Goal: Task Accomplishment & Management: Use online tool/utility

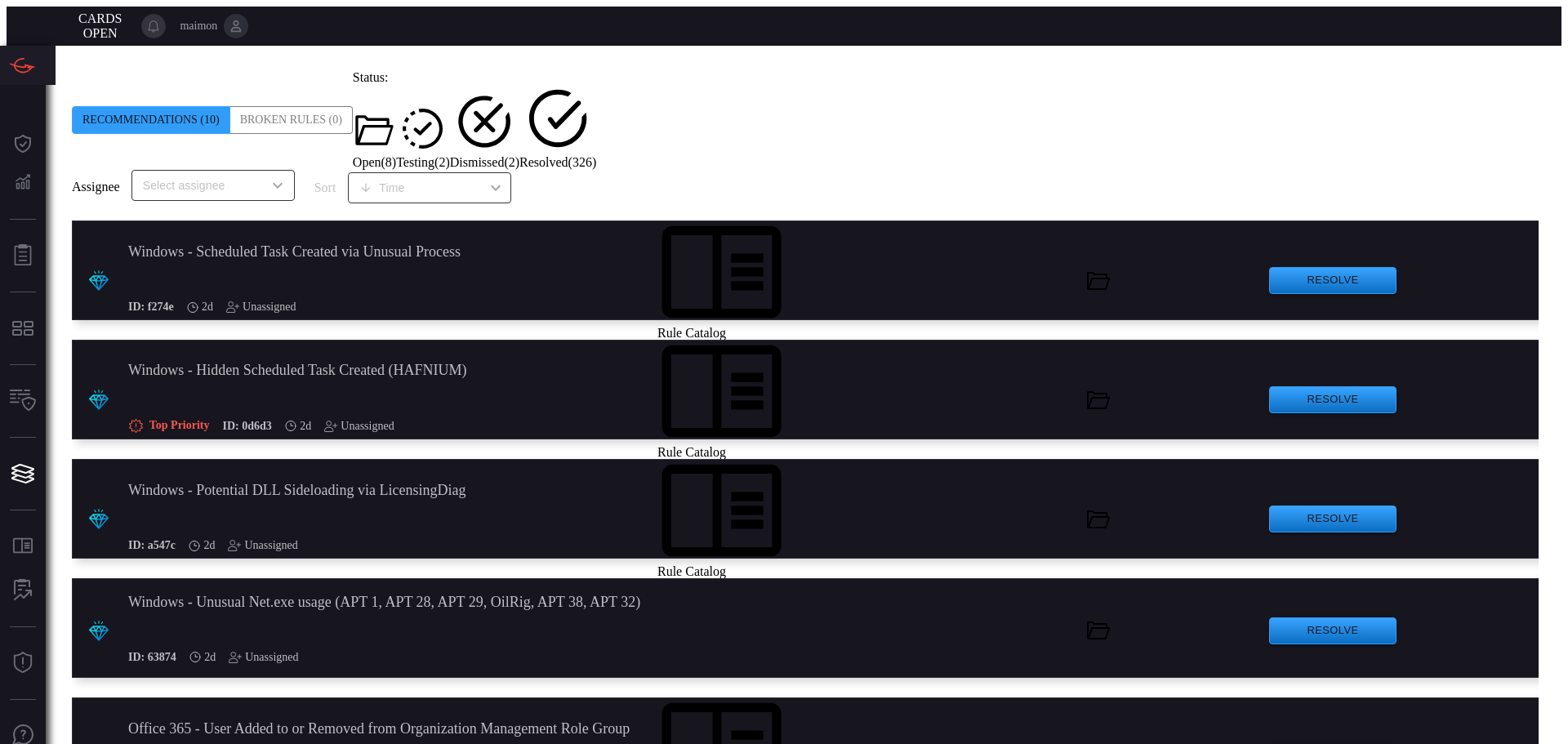
click at [1020, 229] on div ".suggested_cards_icon{fill:url(#suggested_cards_icon);} Windows - Scheduled Tas…" at bounding box center [810, 270] width 1475 height 100
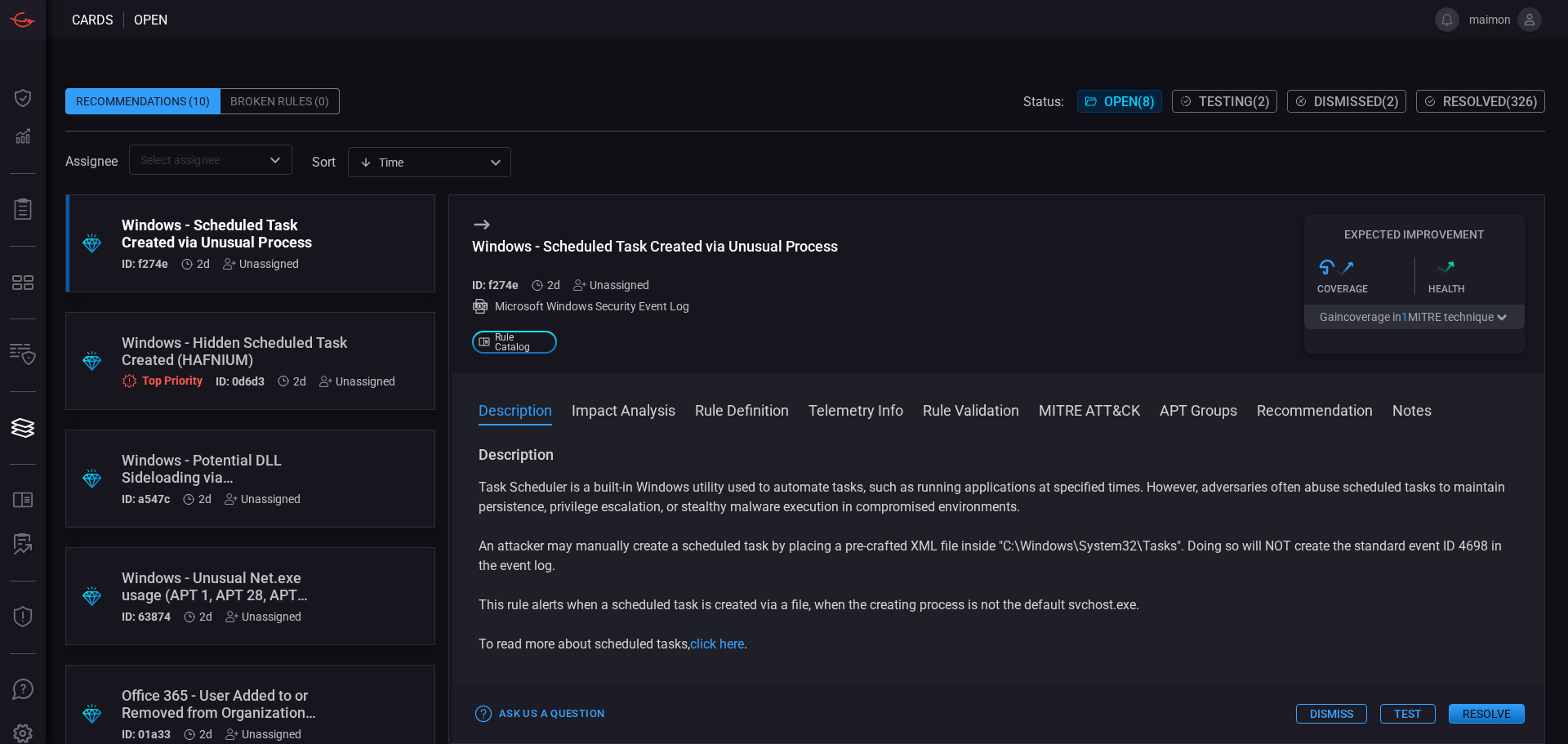
click at [777, 142] on span at bounding box center [805, 137] width 1480 height 13
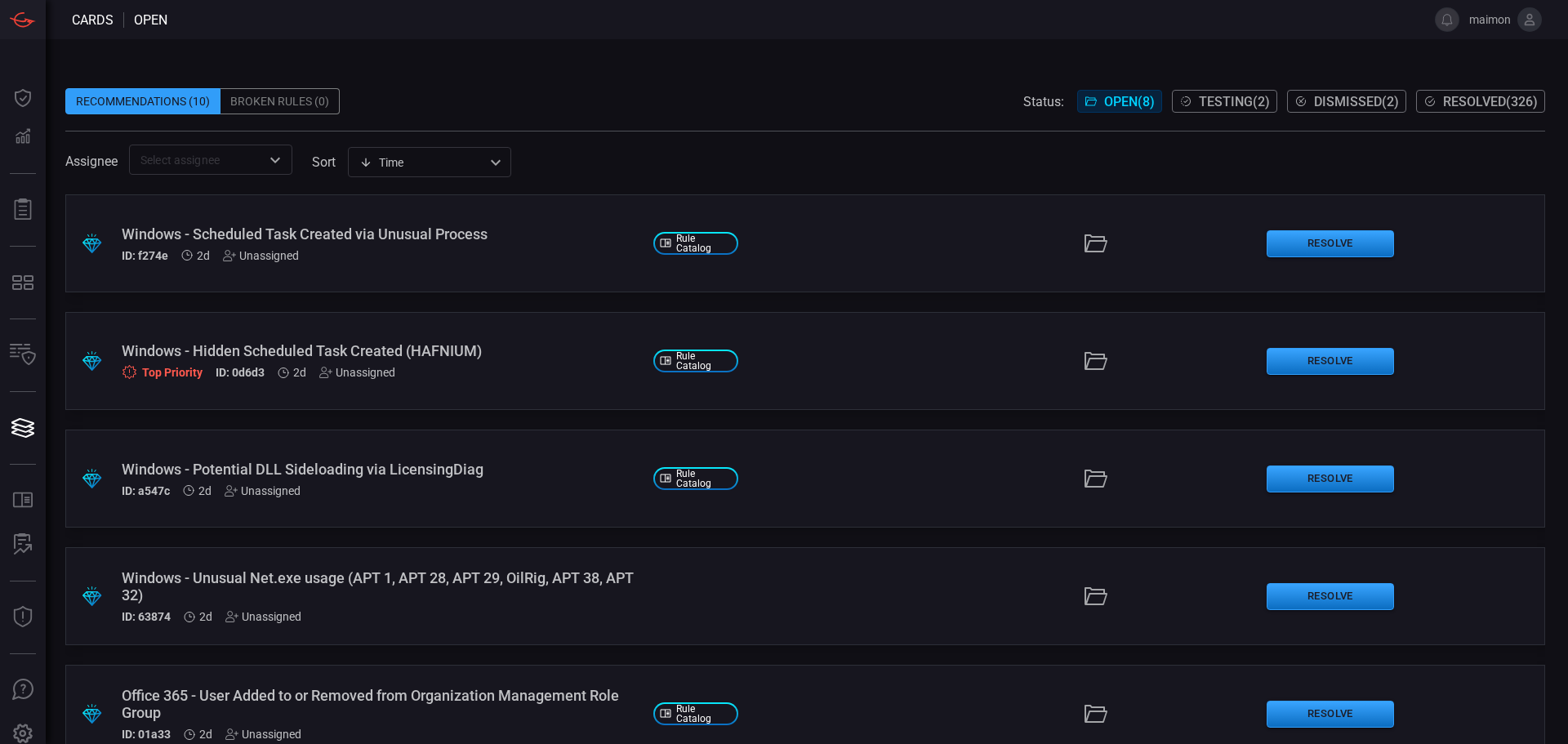
click at [391, 241] on div "Windows - Scheduled Task Created via Unusual Process" at bounding box center [381, 234] width 518 height 17
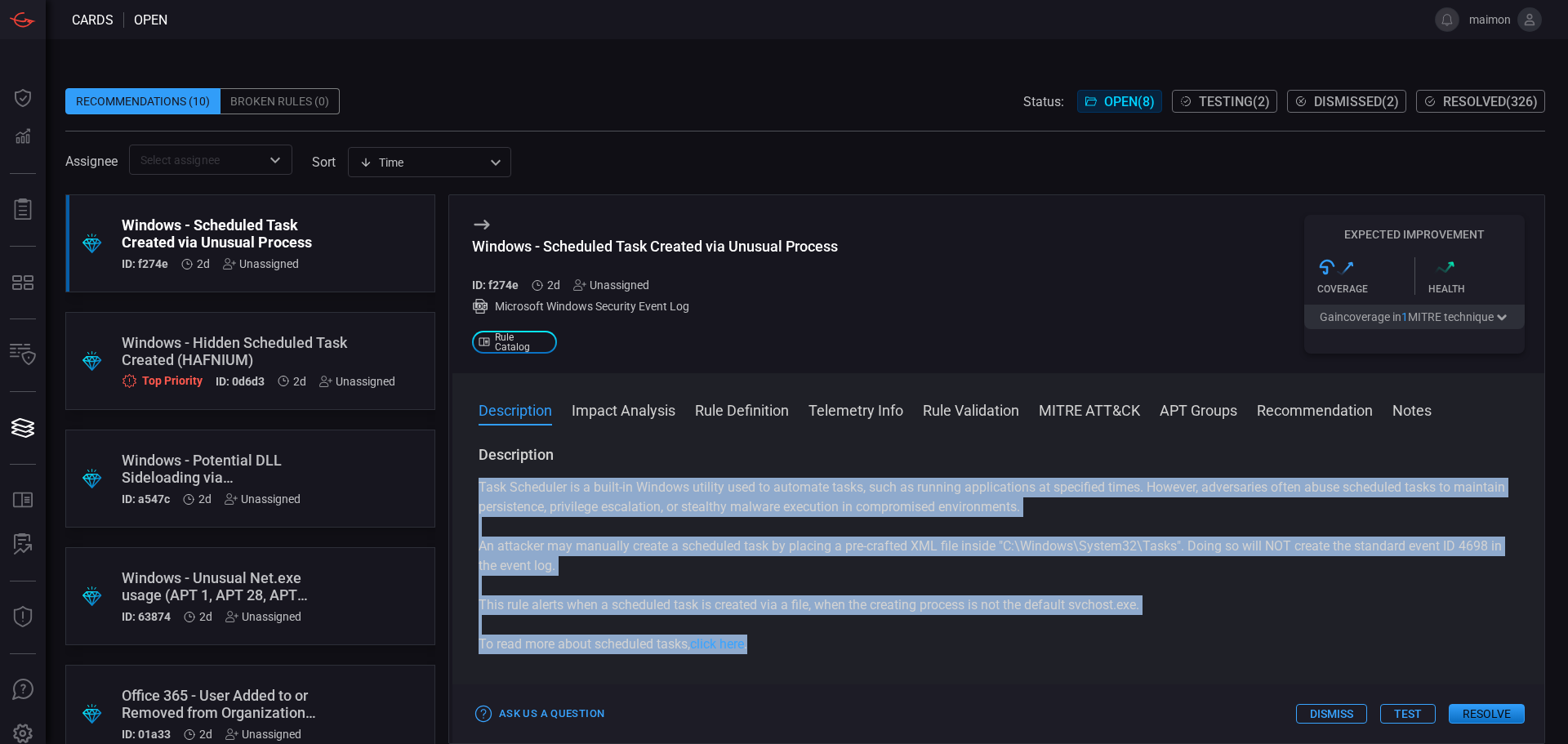
drag, startPoint x: 793, startPoint y: 651, endPoint x: 475, endPoint y: 495, distance: 354.2
click at [475, 495] on div "Description Task Scheduler is a built-in Windows utility used to automate tasks…" at bounding box center [998, 591] width 1092 height 292
copy div "Task Scheduler is a built-in Windows utility used to automate tasks, such as ru…"
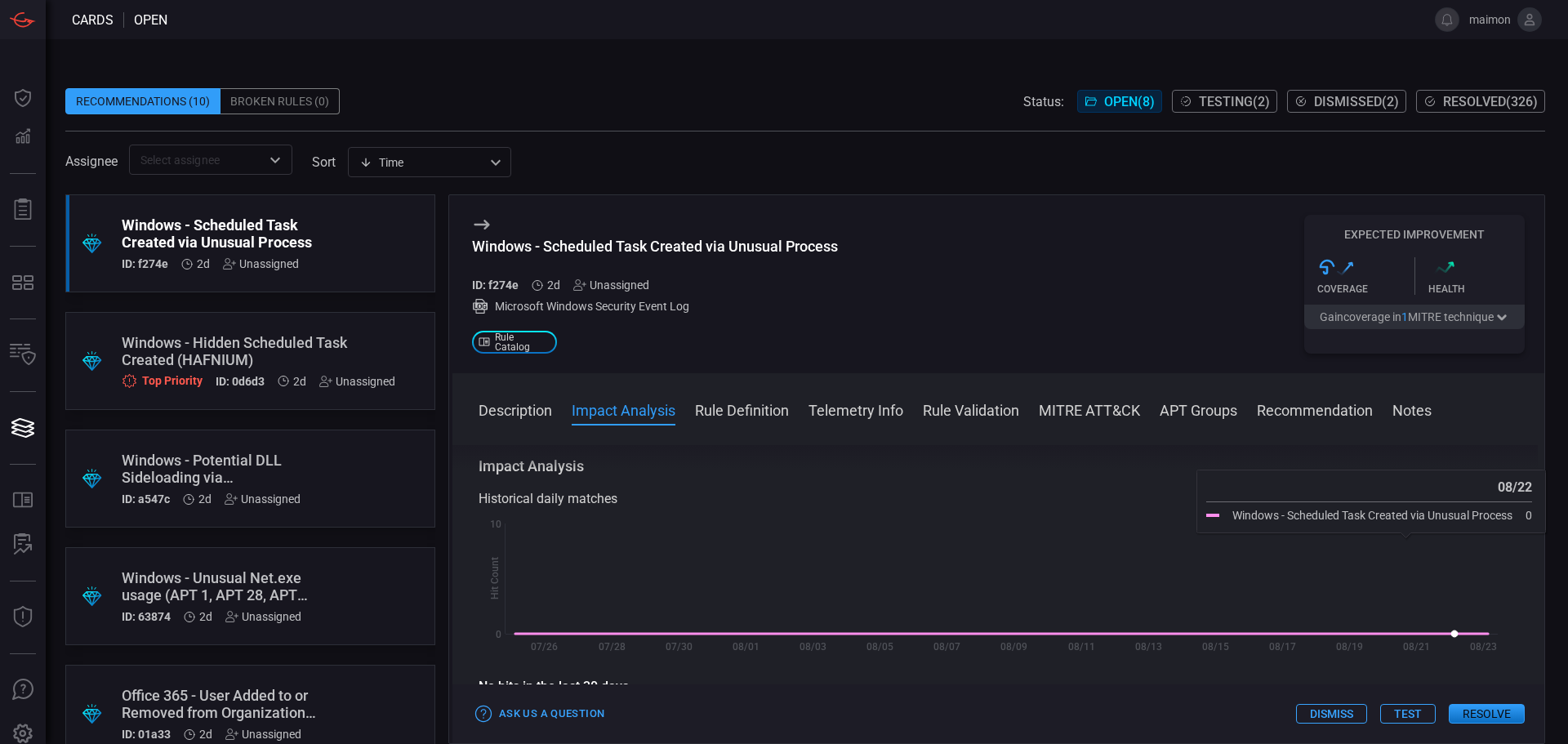
scroll to position [82, 0]
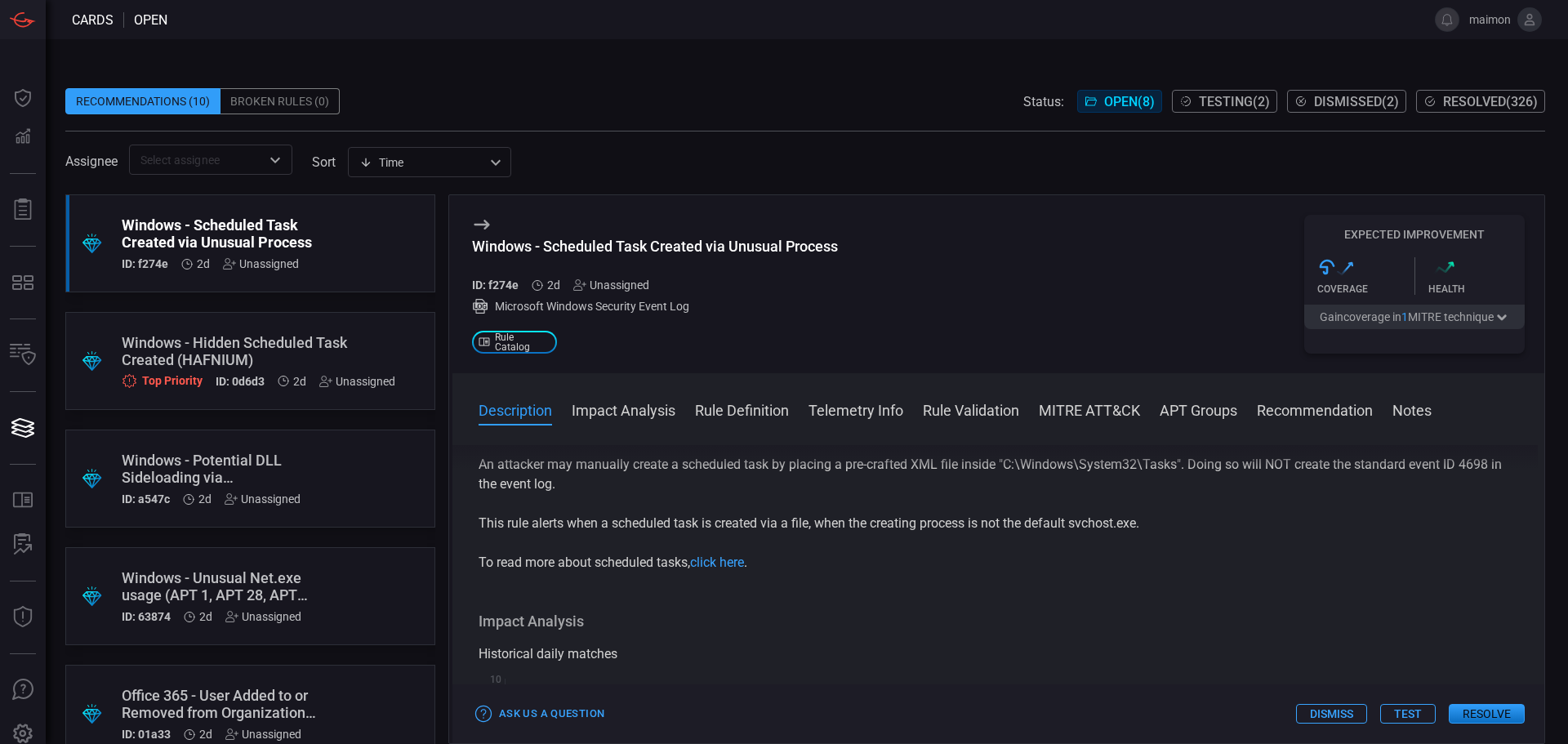
click at [307, 345] on div "Windows - Hidden Scheduled Task Created (HAFNIUM)" at bounding box center [258, 350] width 274 height 34
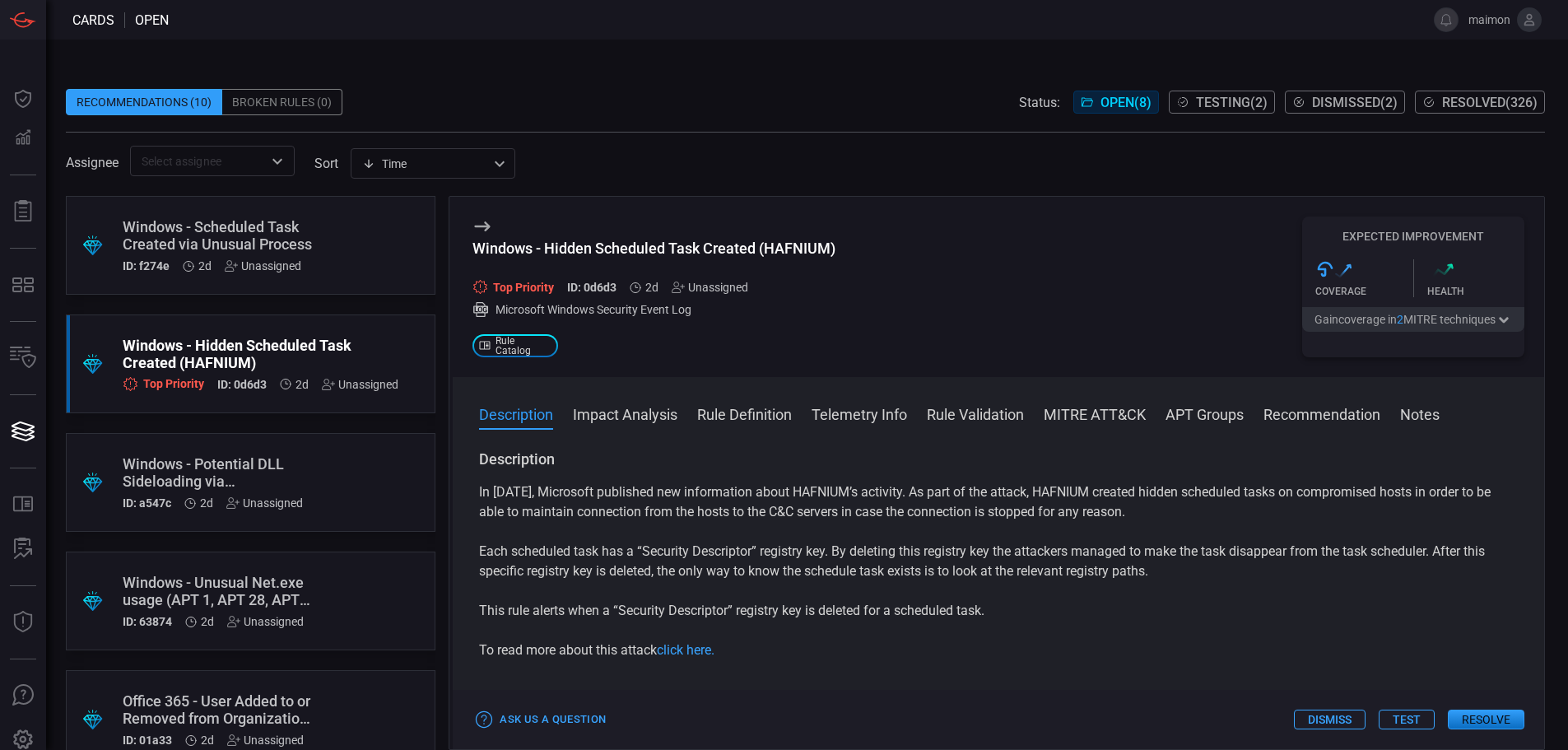
drag, startPoint x: 773, startPoint y: 647, endPoint x: 771, endPoint y: 639, distance: 8.2
click at [771, 647] on p "To read more about this attack click here." at bounding box center [998, 650] width 1039 height 20
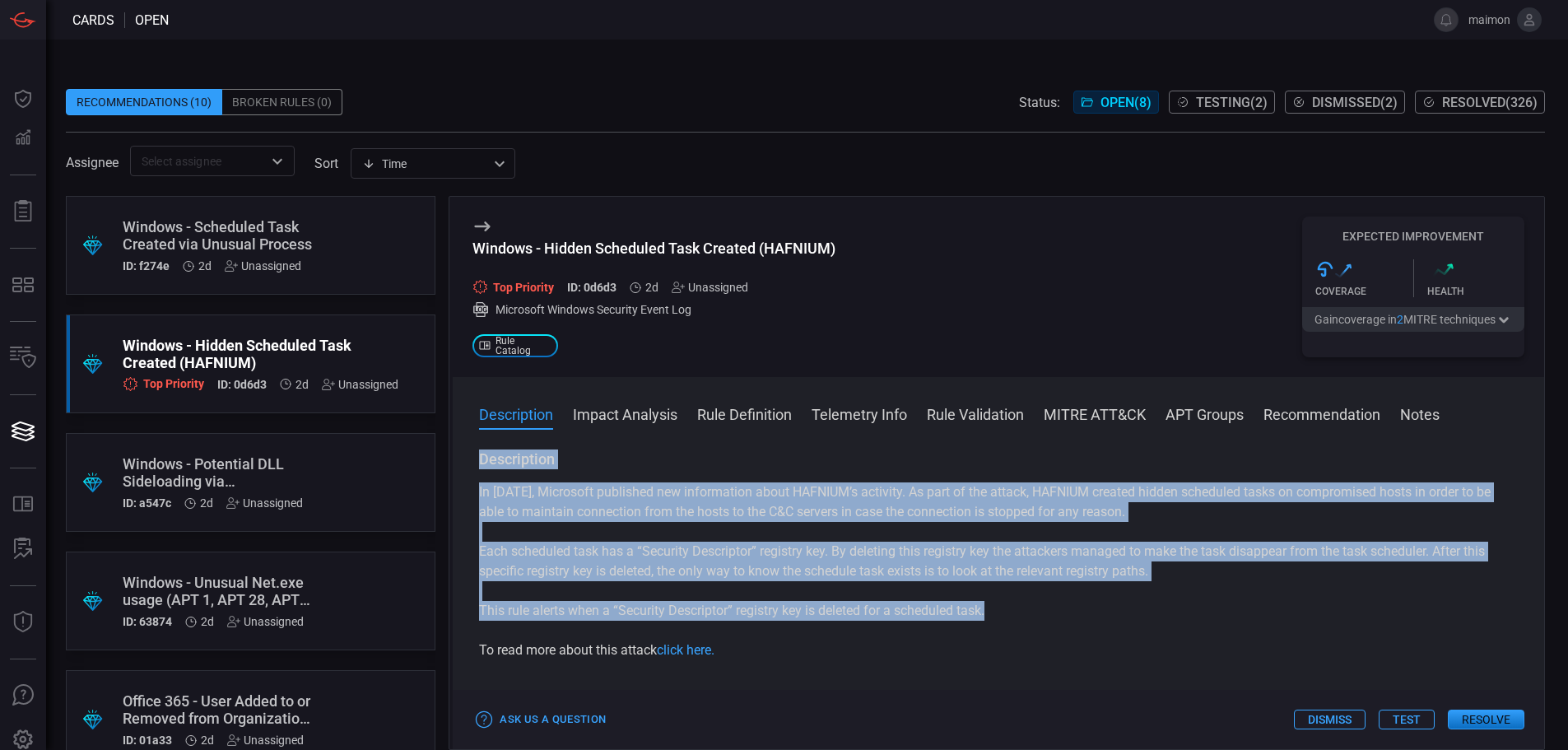
drag, startPoint x: 1011, startPoint y: 615, endPoint x: 465, endPoint y: 466, distance: 566.0
click at [465, 466] on div "Description In [DATE], Microsoft published new information about HAFNIUM’s acti…" at bounding box center [998, 596] width 1091 height 294
copy div "Description In [DATE], Microsoft published new information about HAFNIUM’s acti…"
click at [273, 261] on div "Unassigned" at bounding box center [262, 265] width 76 height 13
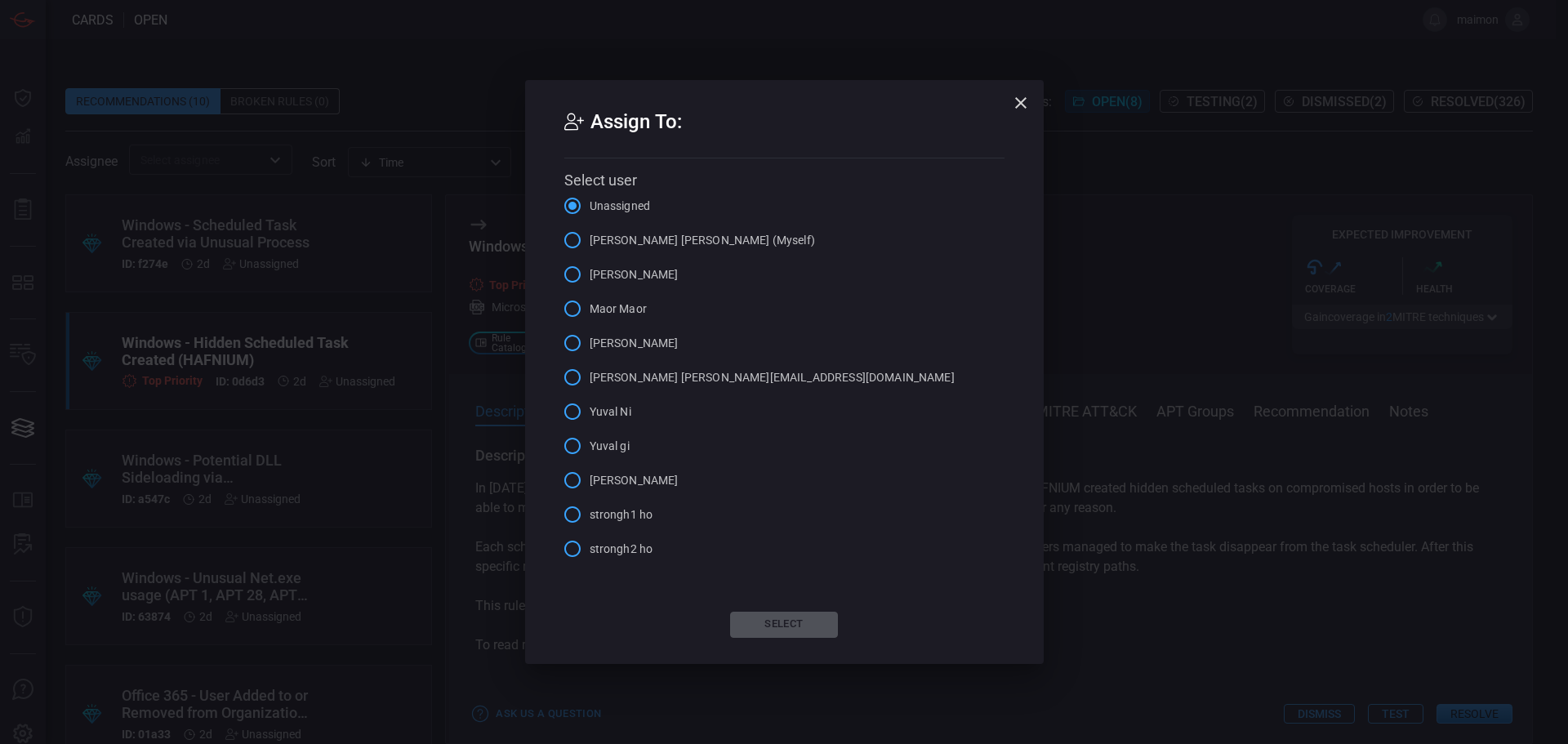
click at [1023, 99] on icon "button" at bounding box center [1021, 103] width 20 height 20
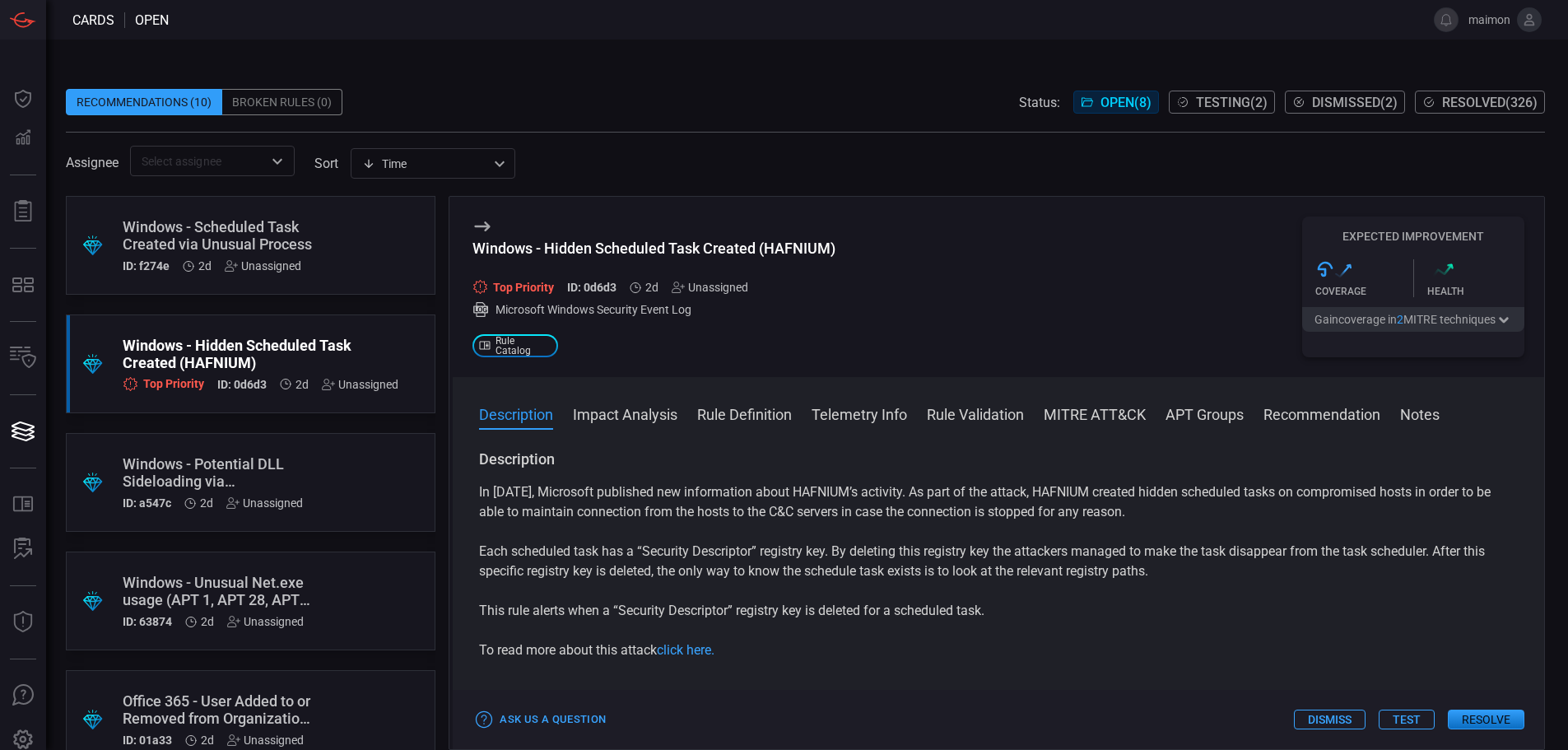
click at [173, 223] on div "Windows - Scheduled Task Created via Unusual Process" at bounding box center [219, 235] width 194 height 34
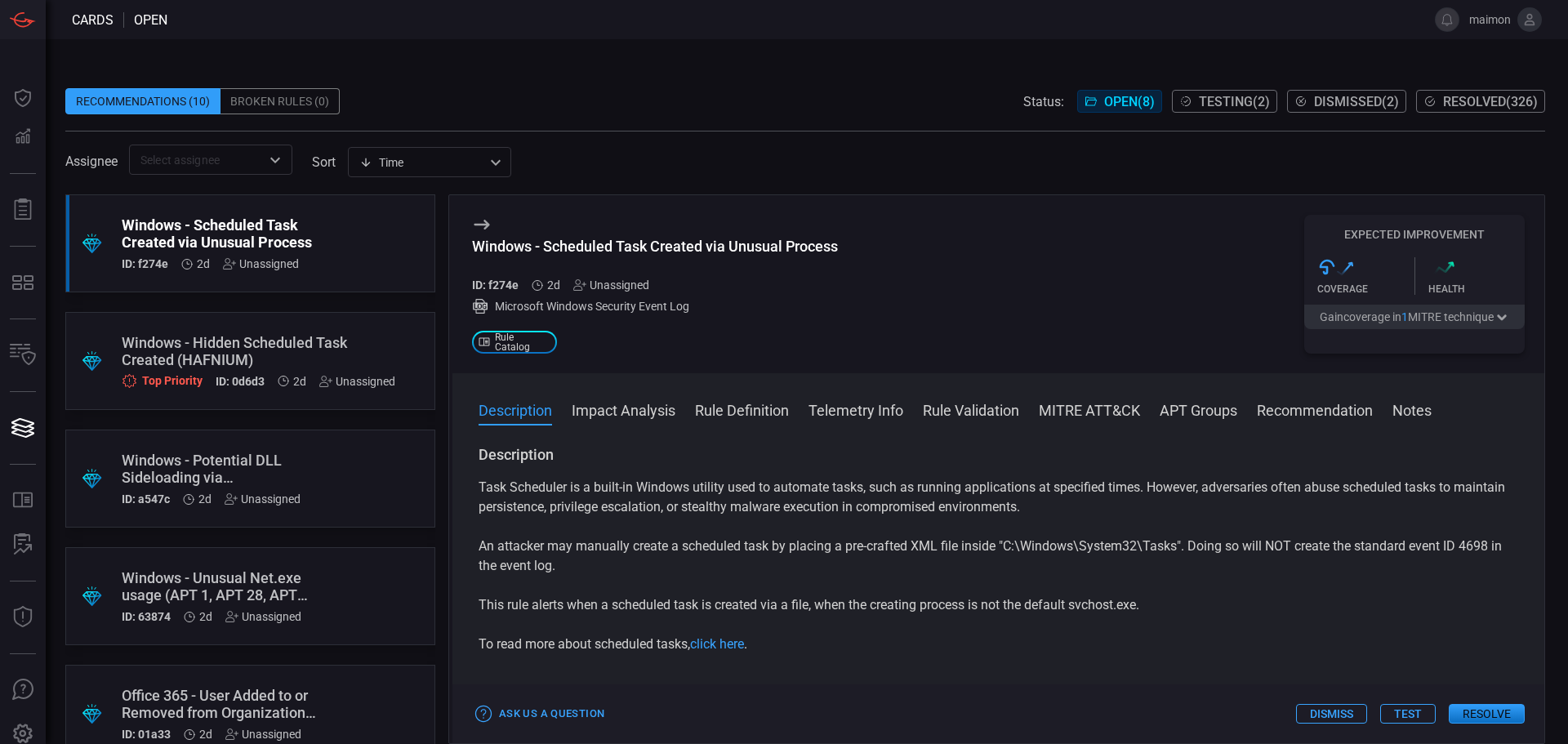
click at [618, 241] on div "Windows - Scheduled Task Created via Unusual Process" at bounding box center [655, 246] width 366 height 17
copy div "Windows - Scheduled Task Created via Unusual Process"
click at [238, 334] on div "Windows - Hidden Scheduled Task Created (HAFNIUM)" at bounding box center [258, 350] width 274 height 34
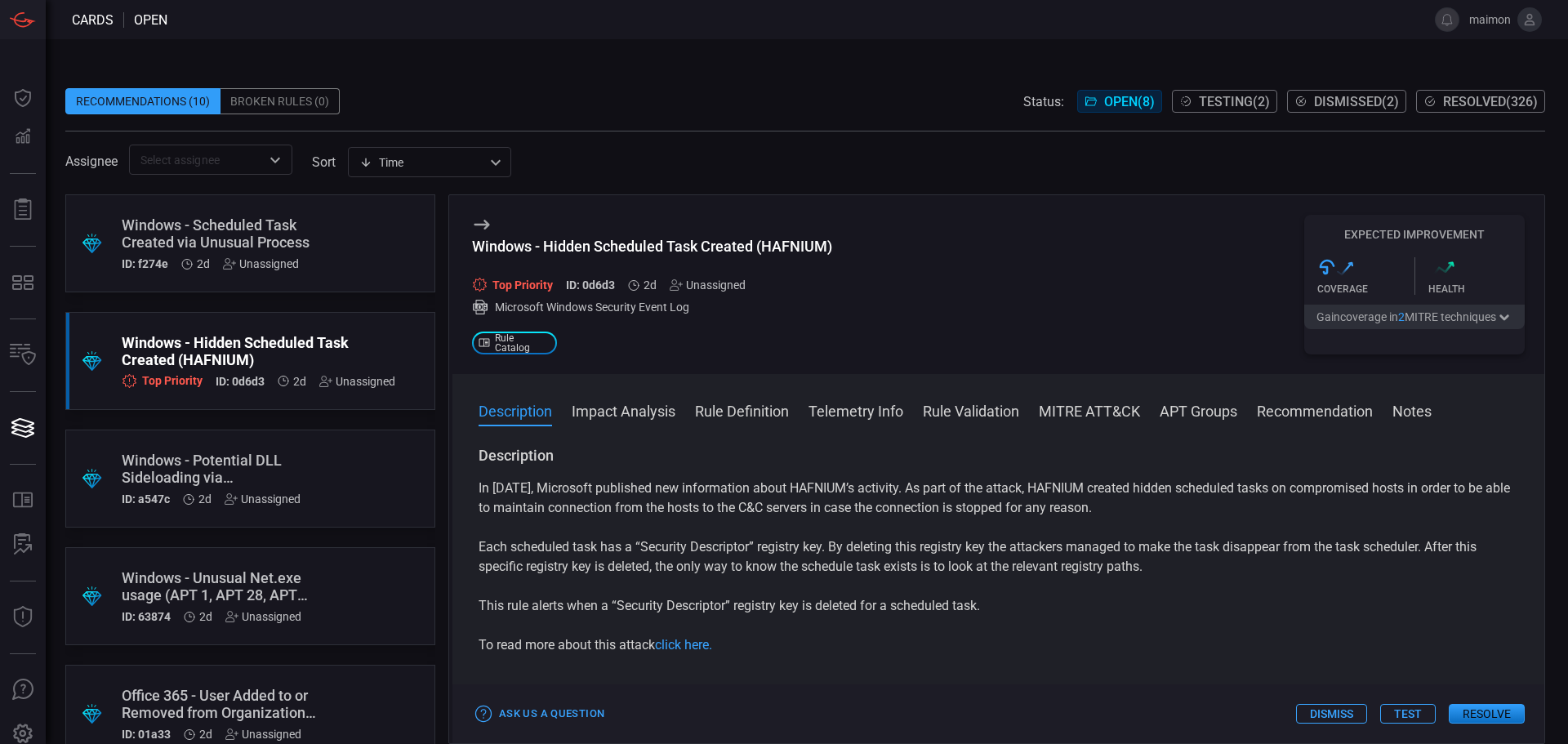
click at [743, 248] on div "Windows - Hidden Scheduled Task Created (HAFNIUM)" at bounding box center [652, 246] width 360 height 17
copy div "Windows - Hidden Scheduled Task Created (HAFNIUM)"
click at [306, 446] on div ".suggested_cards_icon{fill:url(#suggested_cards_icon);} Windows - Potential DLL…" at bounding box center [250, 478] width 370 height 98
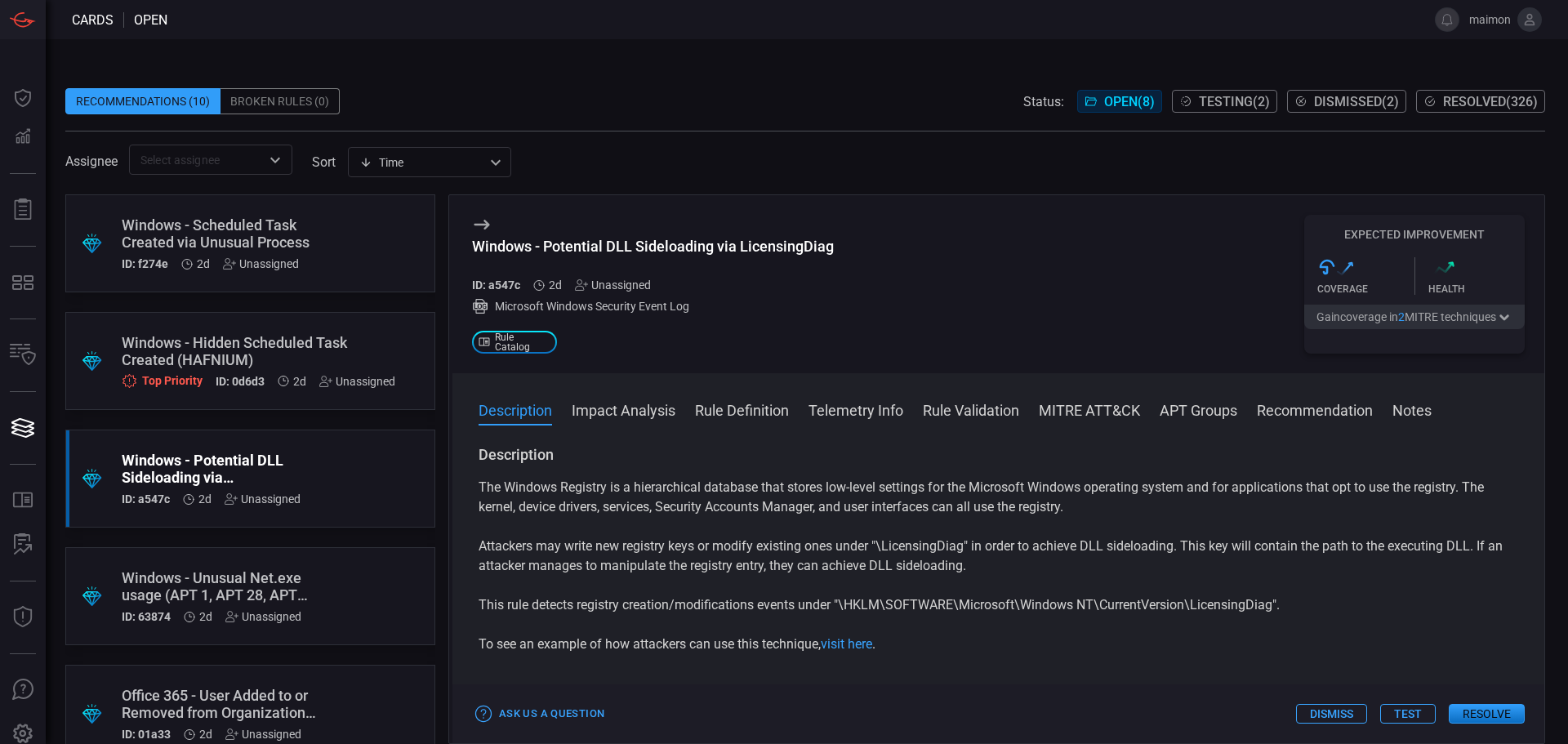
click at [674, 252] on div "Windows - Potential DLL Sideloading via LicensingDiag" at bounding box center [653, 246] width 362 height 17
click at [674, 251] on div "Windows - Potential DLL Sideloading via LicensingDiag" at bounding box center [653, 246] width 362 height 17
copy div "Windows - Potential DLL Sideloading via LicensingDiag"
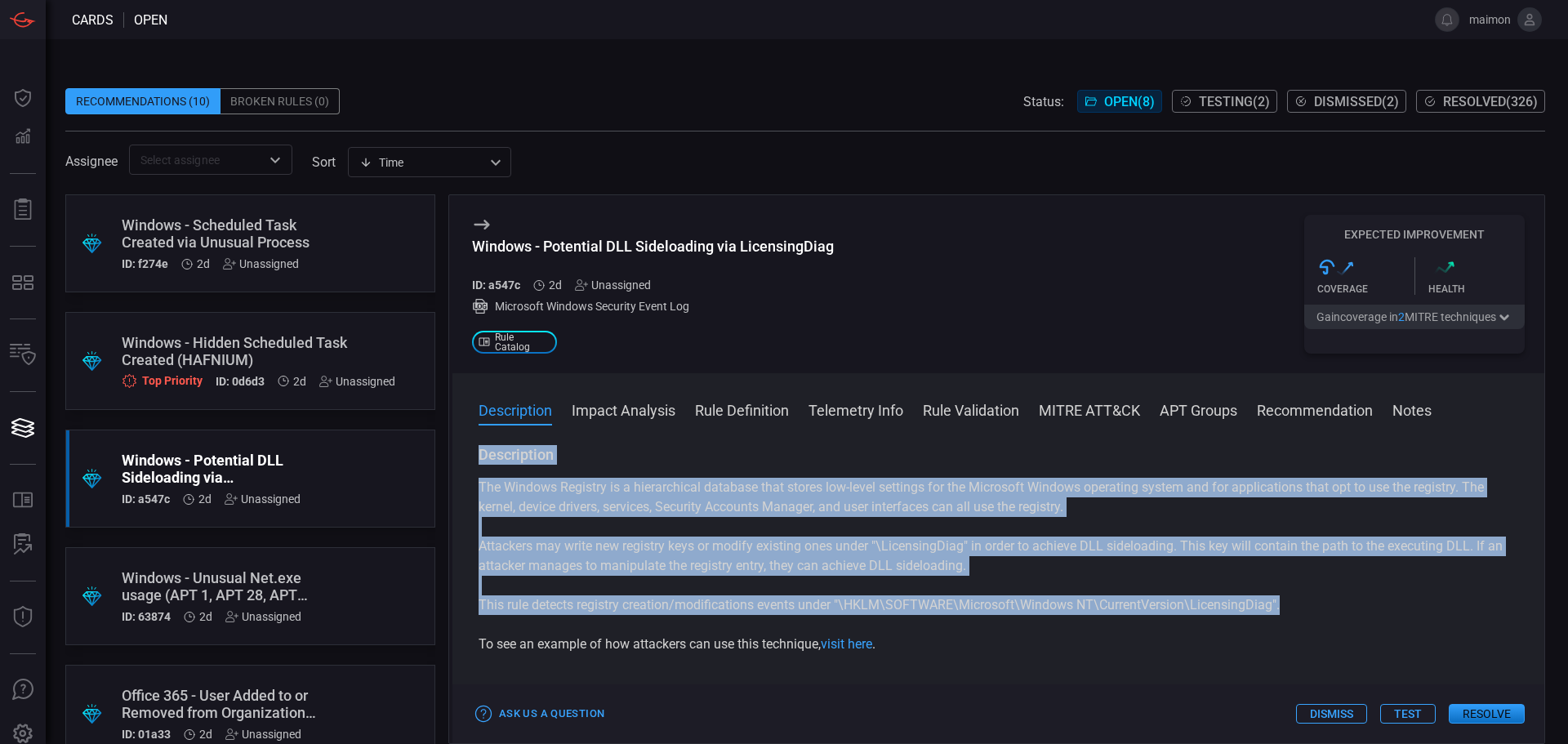
drag, startPoint x: 1305, startPoint y: 605, endPoint x: 478, endPoint y: 463, distance: 839.1
click at [478, 463] on div "Description The Windows Registry is a hierarchical database that stores low-lev…" at bounding box center [998, 549] width 1040 height 209
copy div "Description The Windows Registry is a hierarchical database that stores low-lev…"
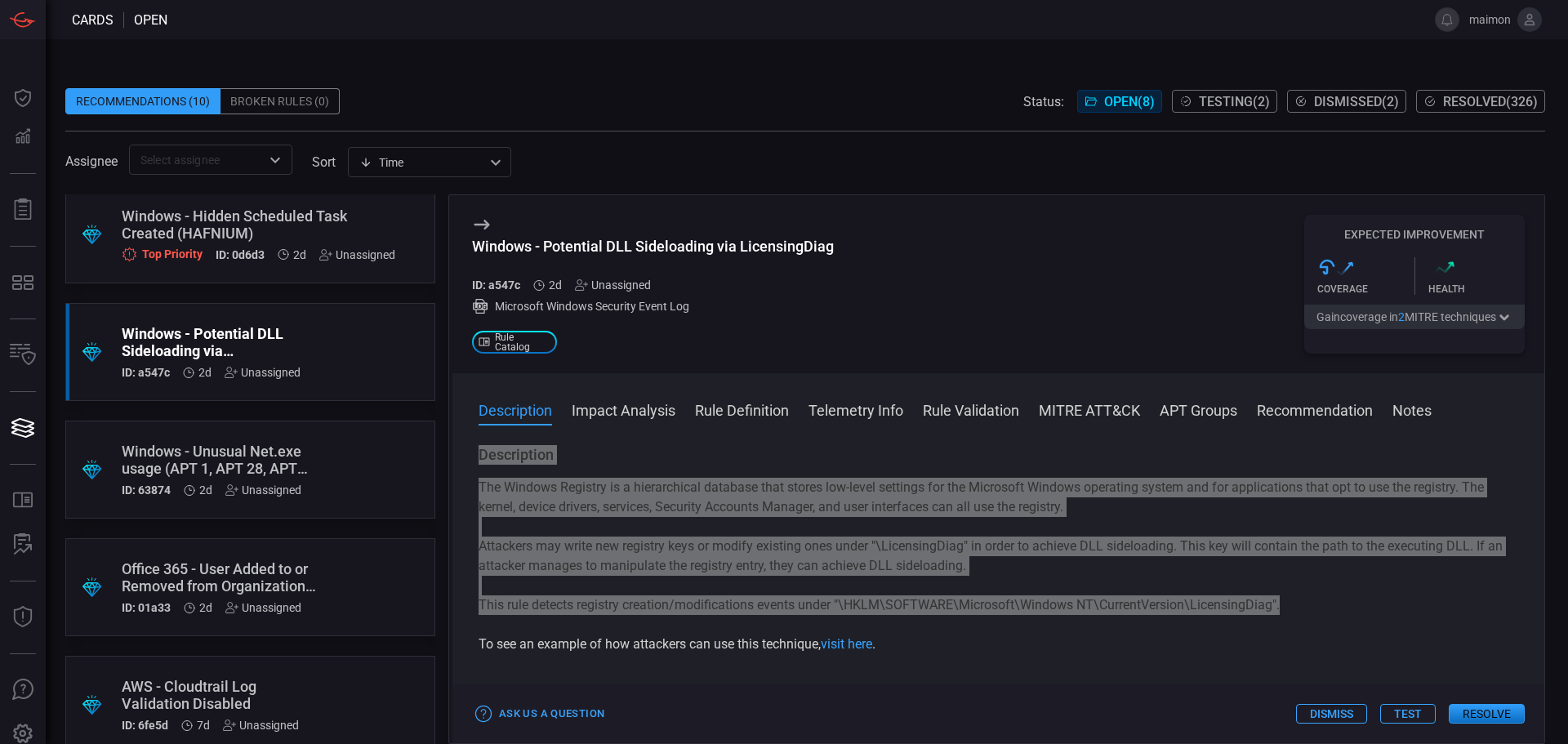
scroll to position [245, 0]
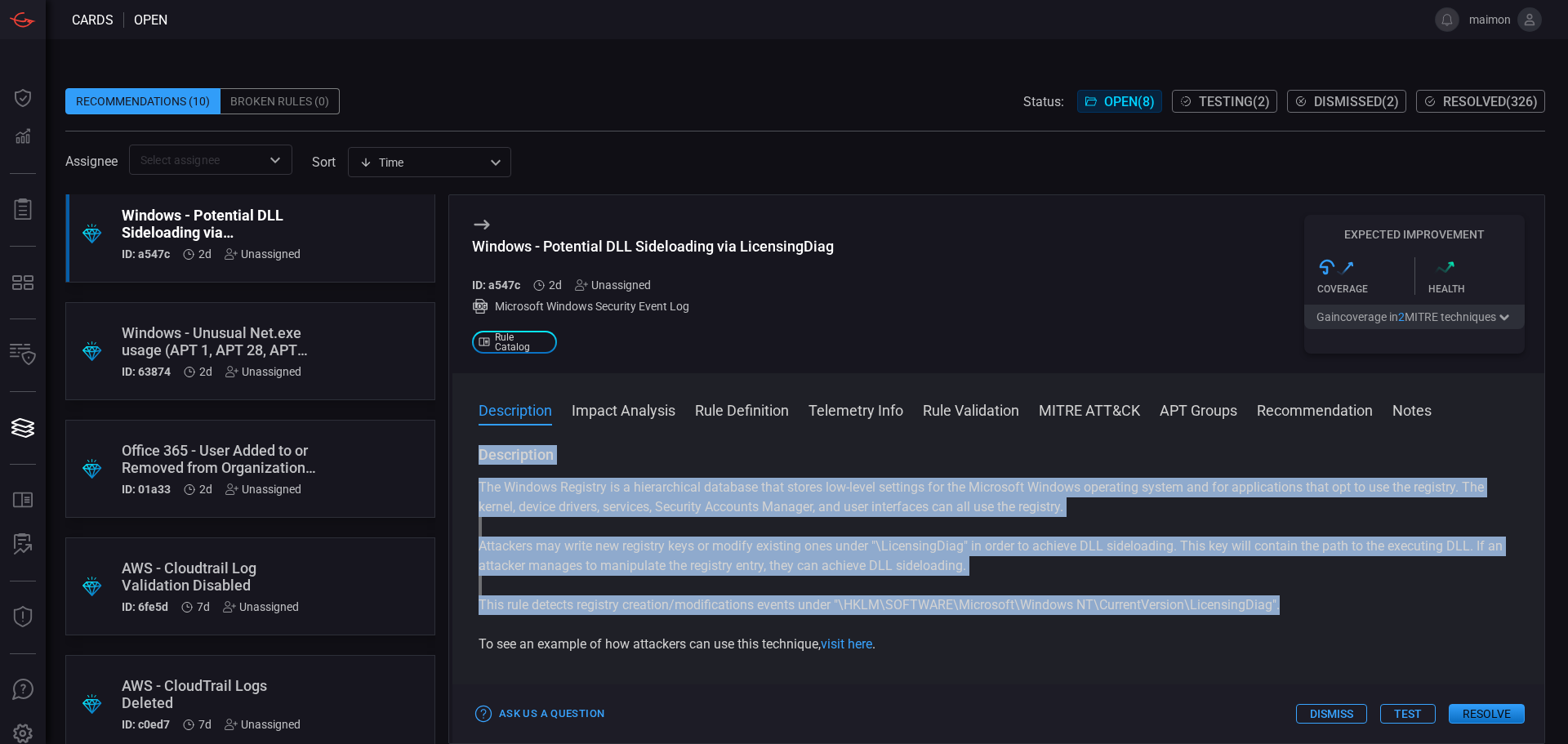
click at [295, 348] on div "Windows - Unusual Net.exe usage (APT 1, APT 28, APT 29, OilRig, APT 38, APT 32)" at bounding box center [219, 341] width 195 height 34
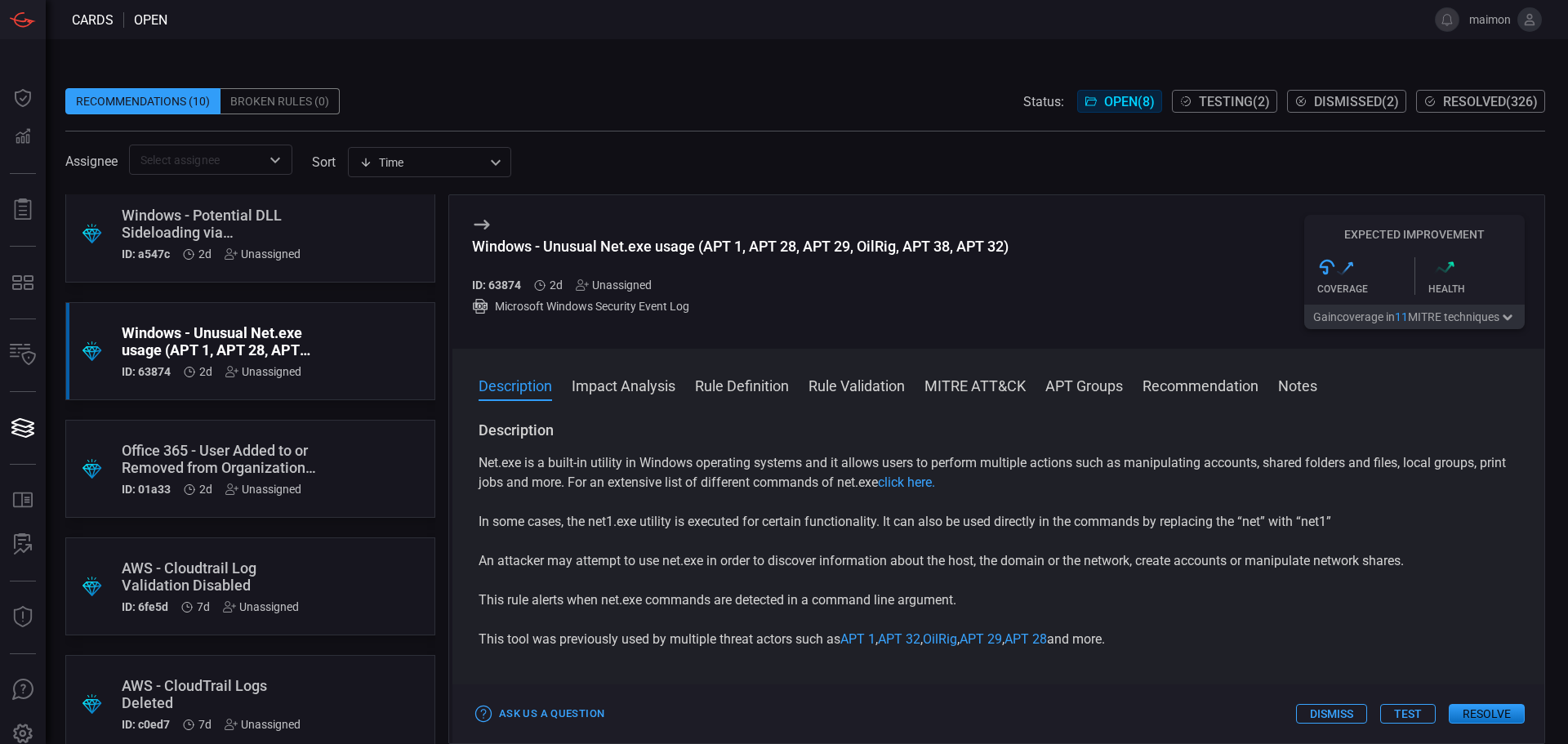
click at [651, 251] on div "Windows - Unusual Net.exe usage (APT 1, APT 28, APT 29, OilRig, APT 38, APT 32)" at bounding box center [740, 246] width 537 height 17
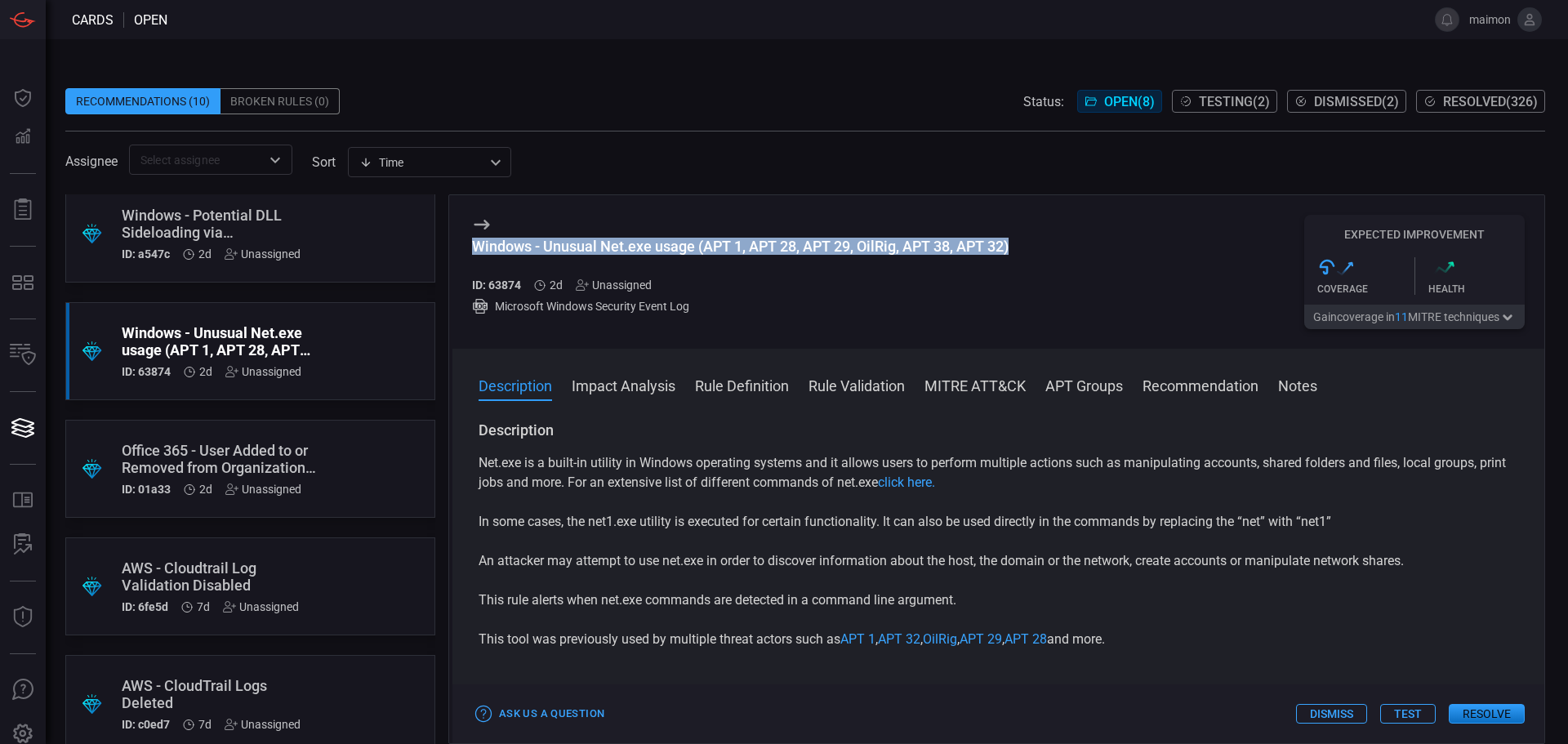
click at [651, 251] on div "Windows - Unusual Net.exe usage (APT 1, APT 28, APT 29, OilRig, APT 38, APT 32)" at bounding box center [740, 246] width 537 height 17
copy div "Windows - Unusual Net.exe usage (APT 1, APT 28, APT 29, OilRig, APT 38, APT 32)"
drag, startPoint x: 1138, startPoint y: 645, endPoint x: 475, endPoint y: 434, distance: 695.8
click at [475, 434] on div "Description Net.exe is a built-in utility in Windows operating systems and it a…" at bounding box center [998, 579] width 1092 height 316
copy div "Description Net.exe is a built-in utility in Windows operating systems and it a…"
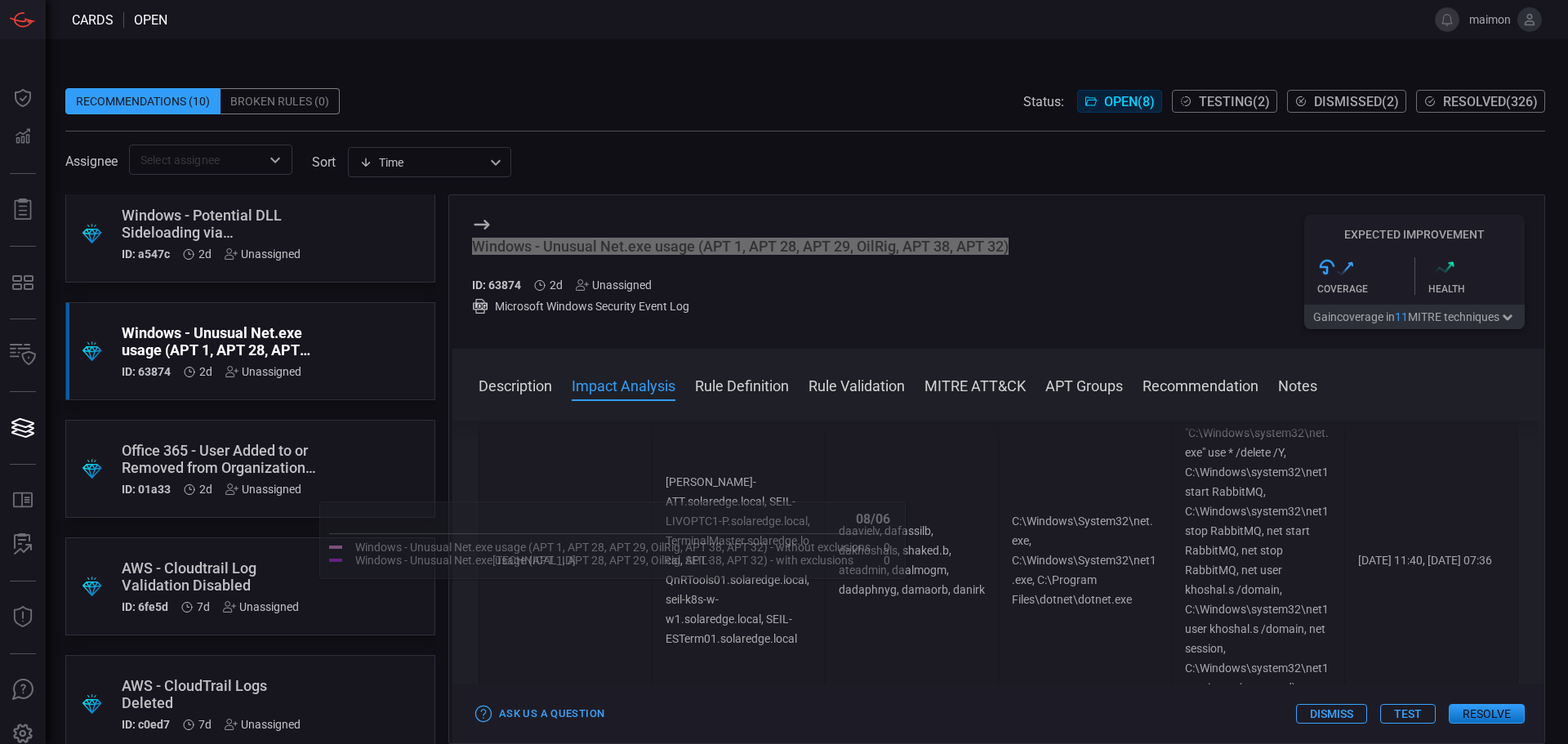
scroll to position [409, 0]
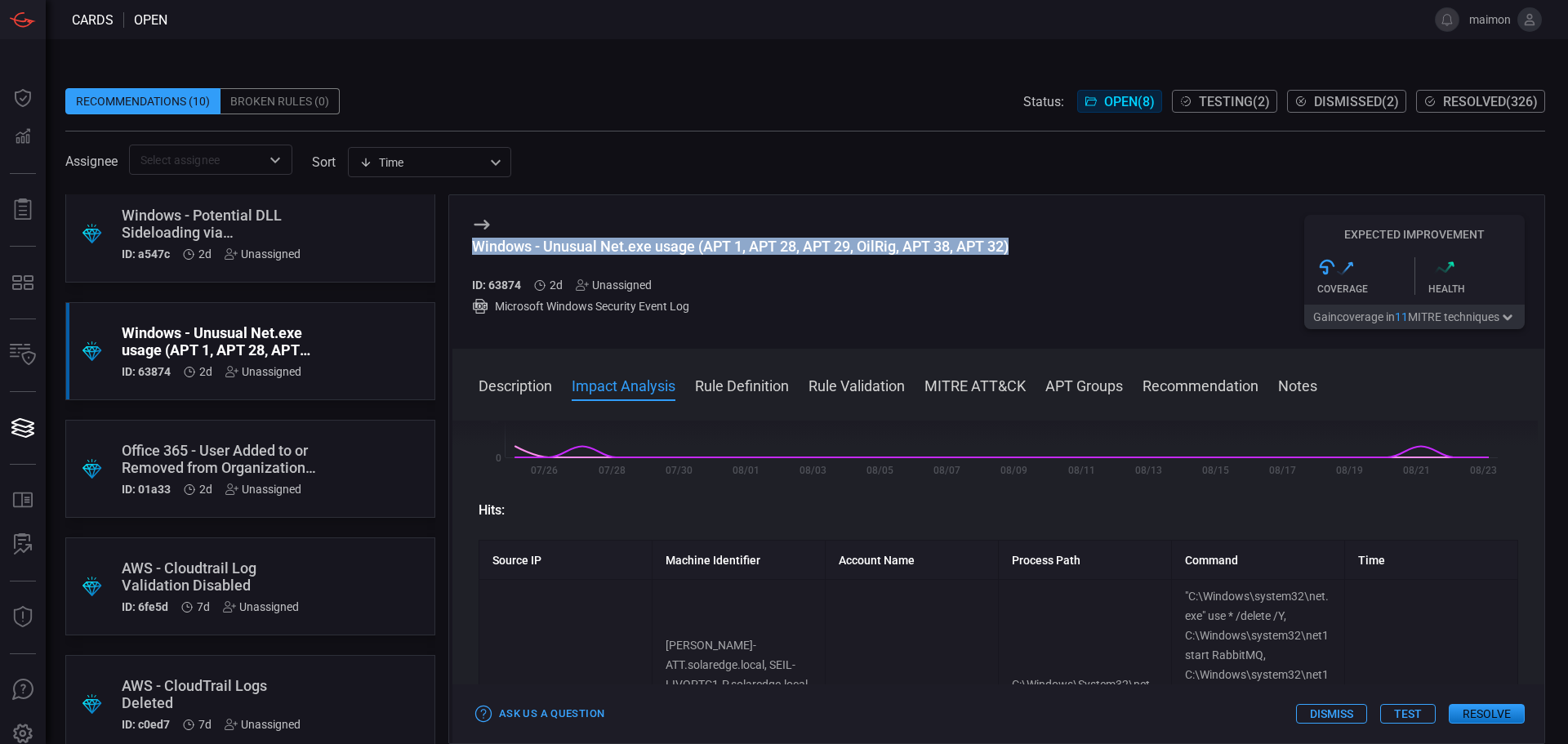
click at [314, 444] on div ".suggested_cards_icon{fill:url(#suggested_cards_icon);} Office 365 - User Added…" at bounding box center [250, 468] width 370 height 98
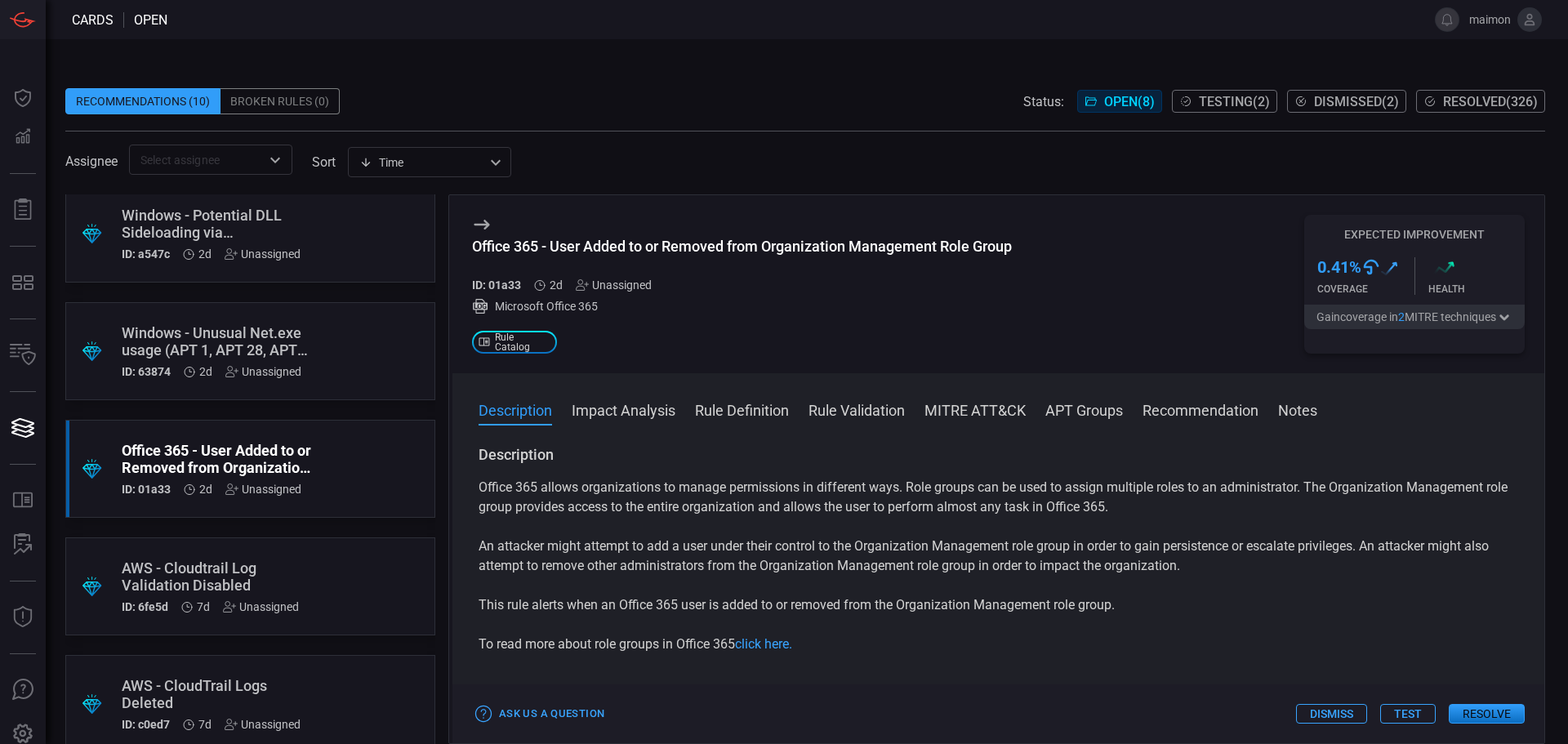
click at [743, 249] on div "Office 365 - User Added to or Removed from Organization Management Role Group" at bounding box center [742, 246] width 540 height 17
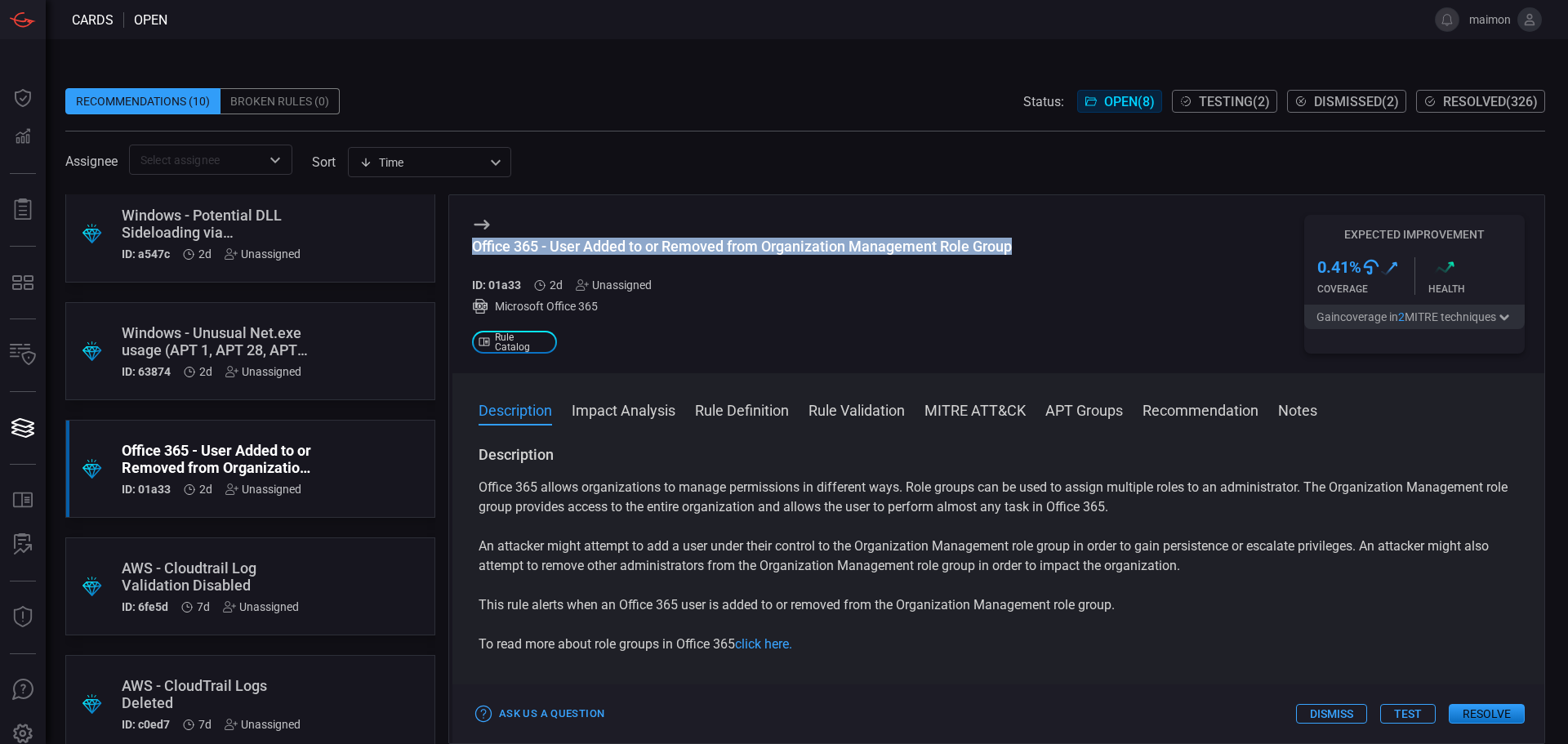
click at [743, 249] on div "Office 365 - User Added to or Removed from Organization Management Role Group" at bounding box center [742, 246] width 540 height 17
copy div "Office 365 - User Added to or Removed from Organization Management Role Group"
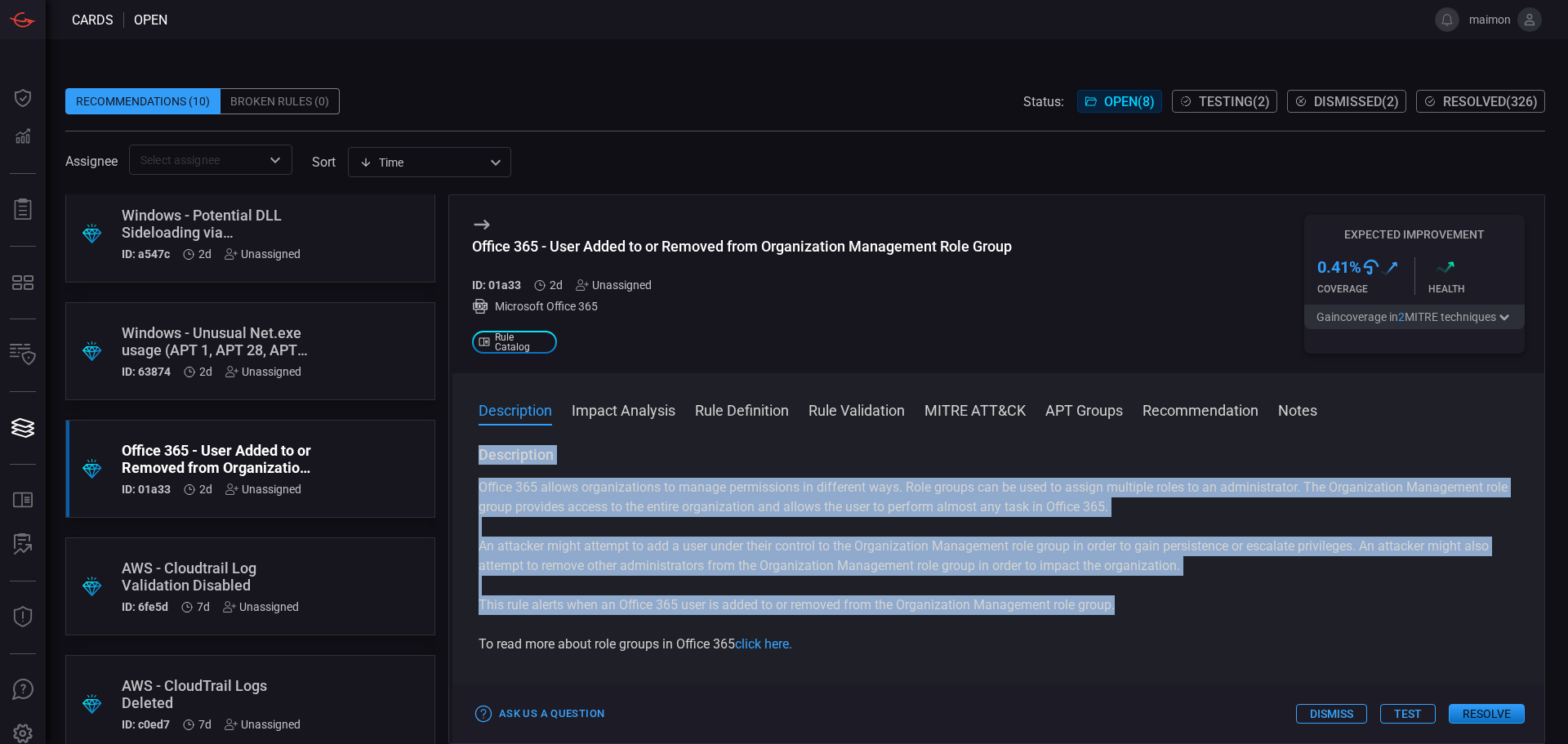
drag, startPoint x: 1125, startPoint y: 608, endPoint x: 476, endPoint y: 454, distance: 667.0
click at [476, 454] on div "Description Office 365 allows organizations to manage permissions in different …" at bounding box center [998, 591] width 1092 height 292
copy div "Description Office 365 allows organizations to manage permissions in different …"
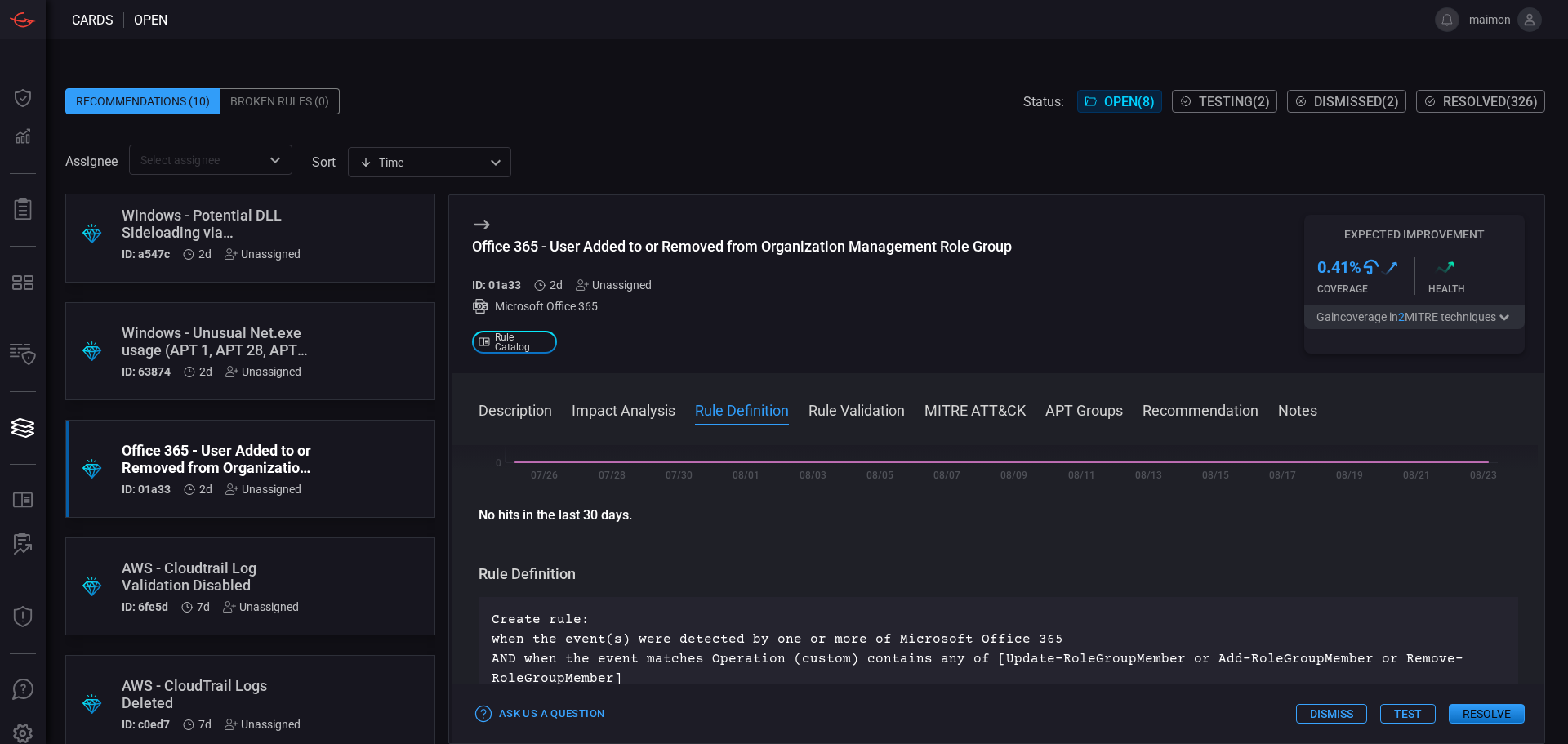
scroll to position [391, 0]
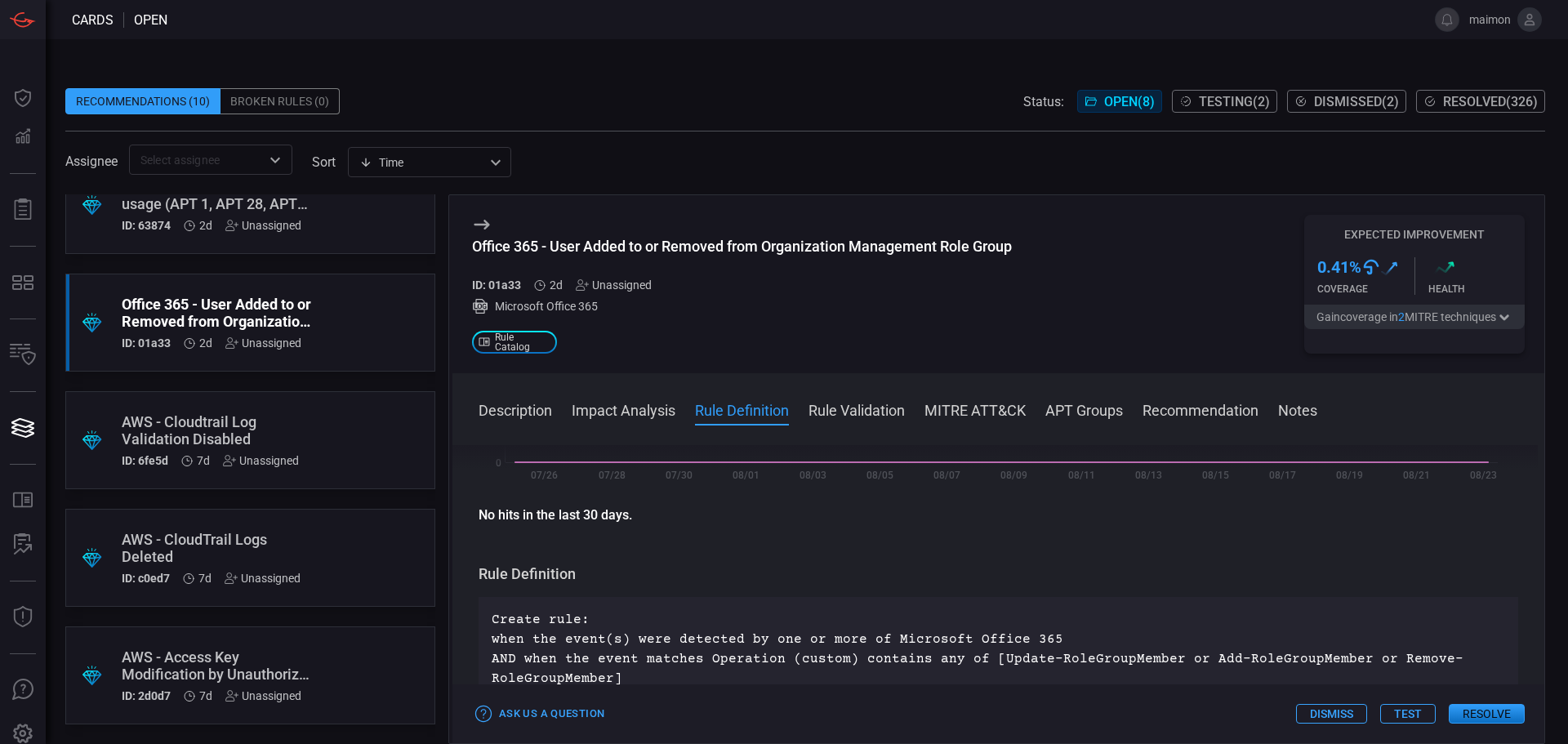
click at [315, 432] on div ".suggested_cards_icon{fill:url(#suggested_cards_icon);} AWS - Cloudtrail Log Va…" at bounding box center [250, 440] width 370 height 98
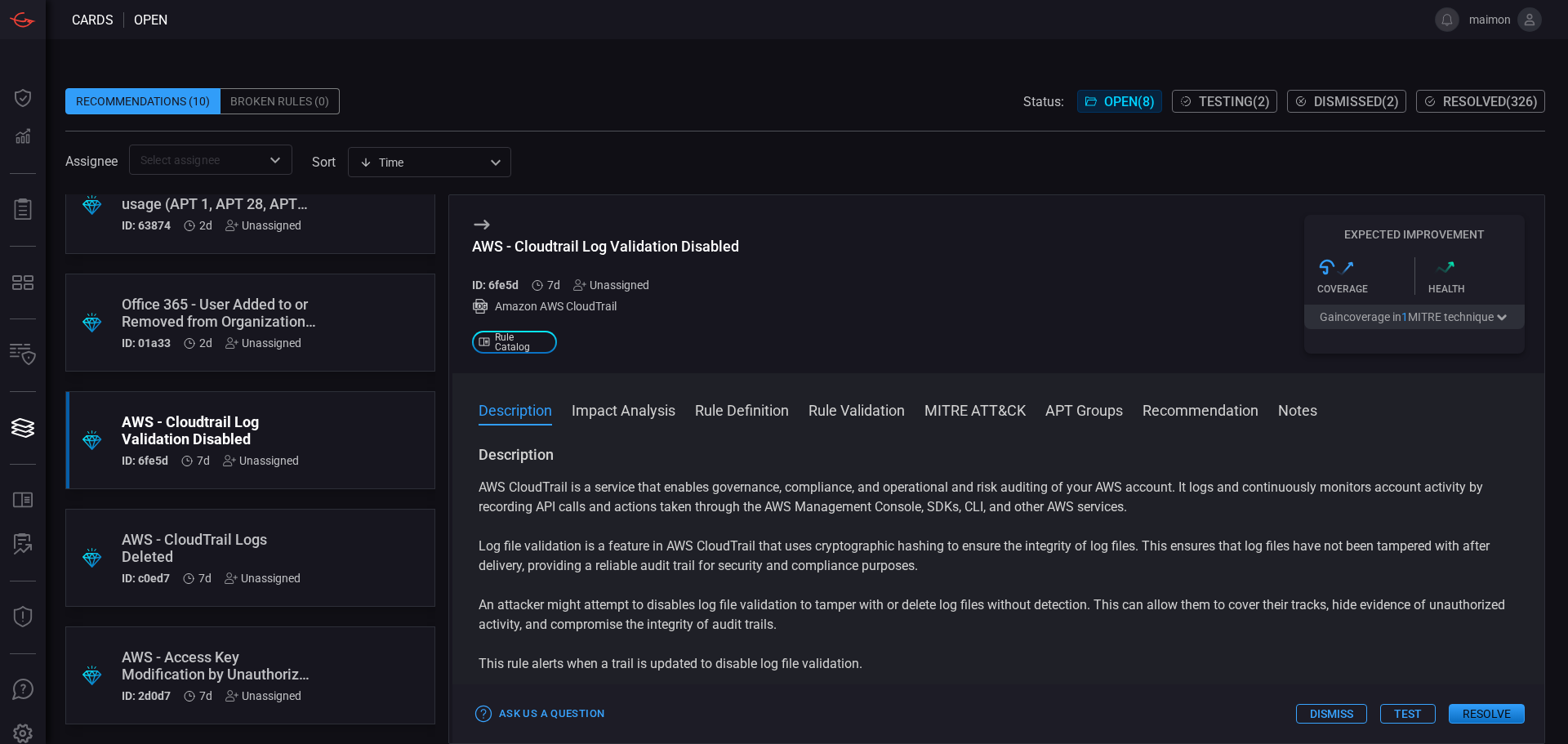
click at [639, 247] on div "AWS - Cloudtrail Log Validation Disabled" at bounding box center [605, 246] width 267 height 17
click at [640, 246] on div "AWS - Cloudtrail Log Validation Disabled" at bounding box center [605, 246] width 267 height 17
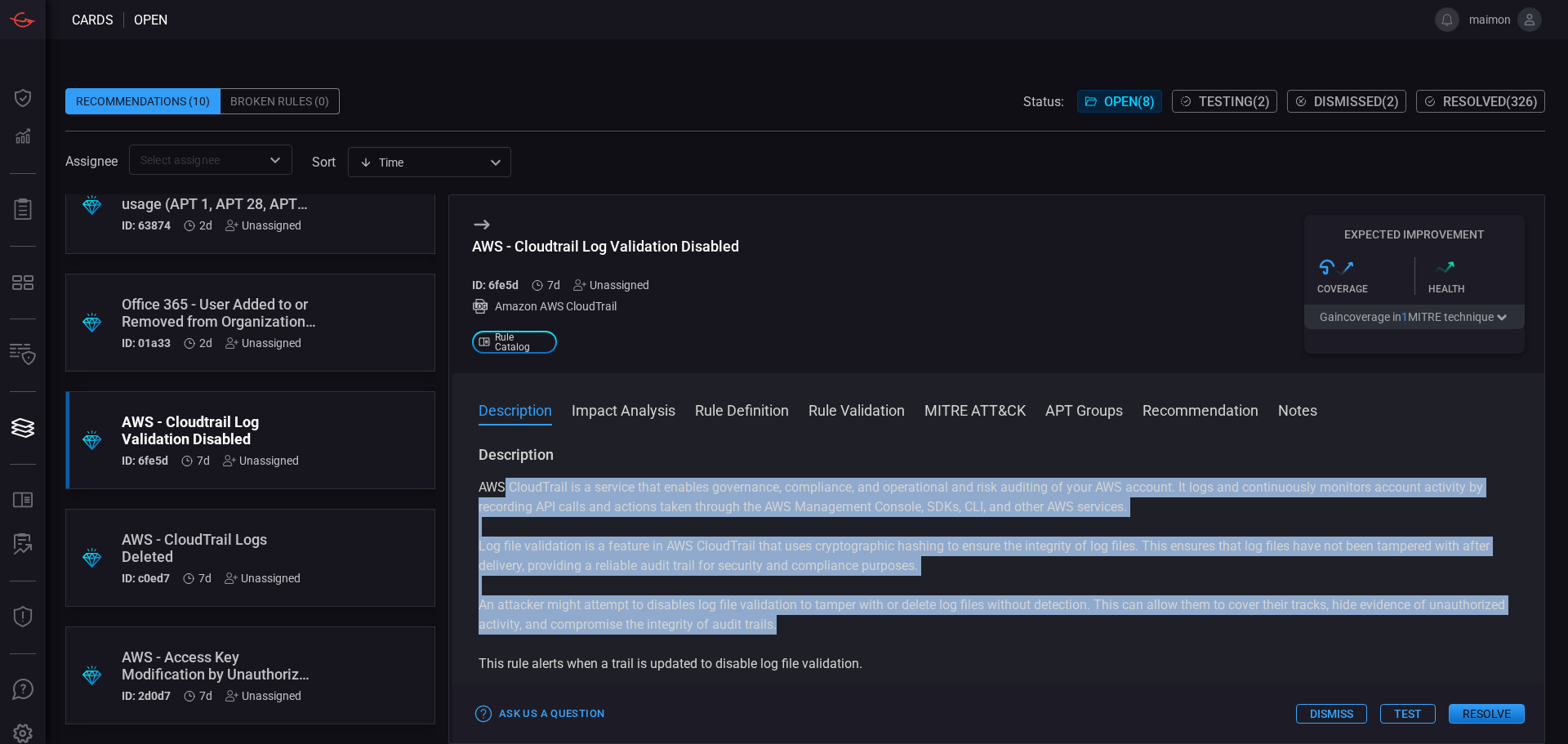
drag, startPoint x: 884, startPoint y: 627, endPoint x: 689, endPoint y: 572, distance: 202.6
click at [505, 475] on div "Description AWS CloudTrail is a service that enables governance, compliance, an…" at bounding box center [998, 579] width 1040 height 268
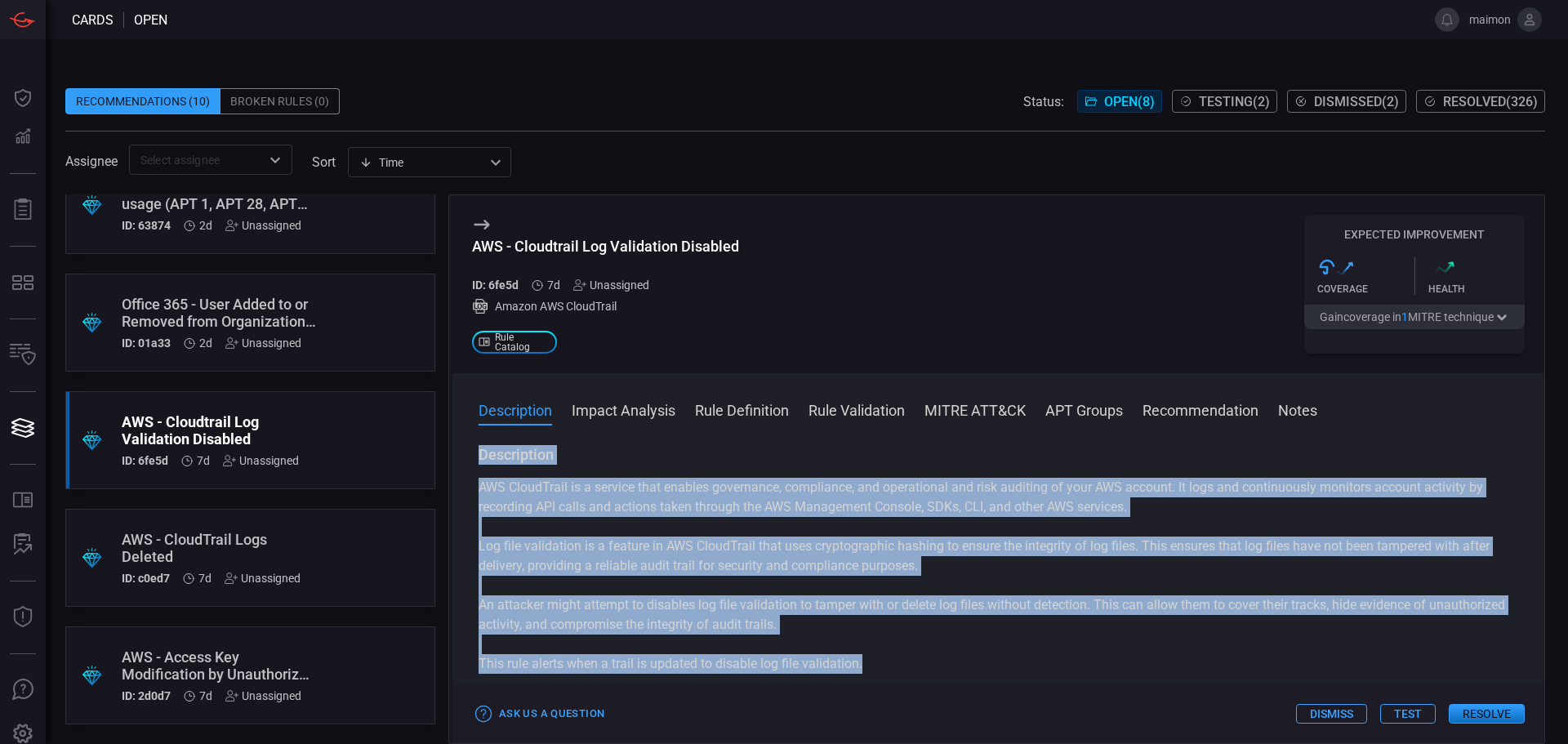
drag, startPoint x: 889, startPoint y: 665, endPoint x: 640, endPoint y: 455, distance: 325.7
click at [468, 458] on div "Description AWS CloudTrail is a service that enables governance, compliance, an…" at bounding box center [998, 591] width 1092 height 292
click at [371, 531] on div ".suggested_cards_icon{fill:url(#suggested_cards_icon);} AWS - CloudTrail Logs D…" at bounding box center [250, 557] width 370 height 98
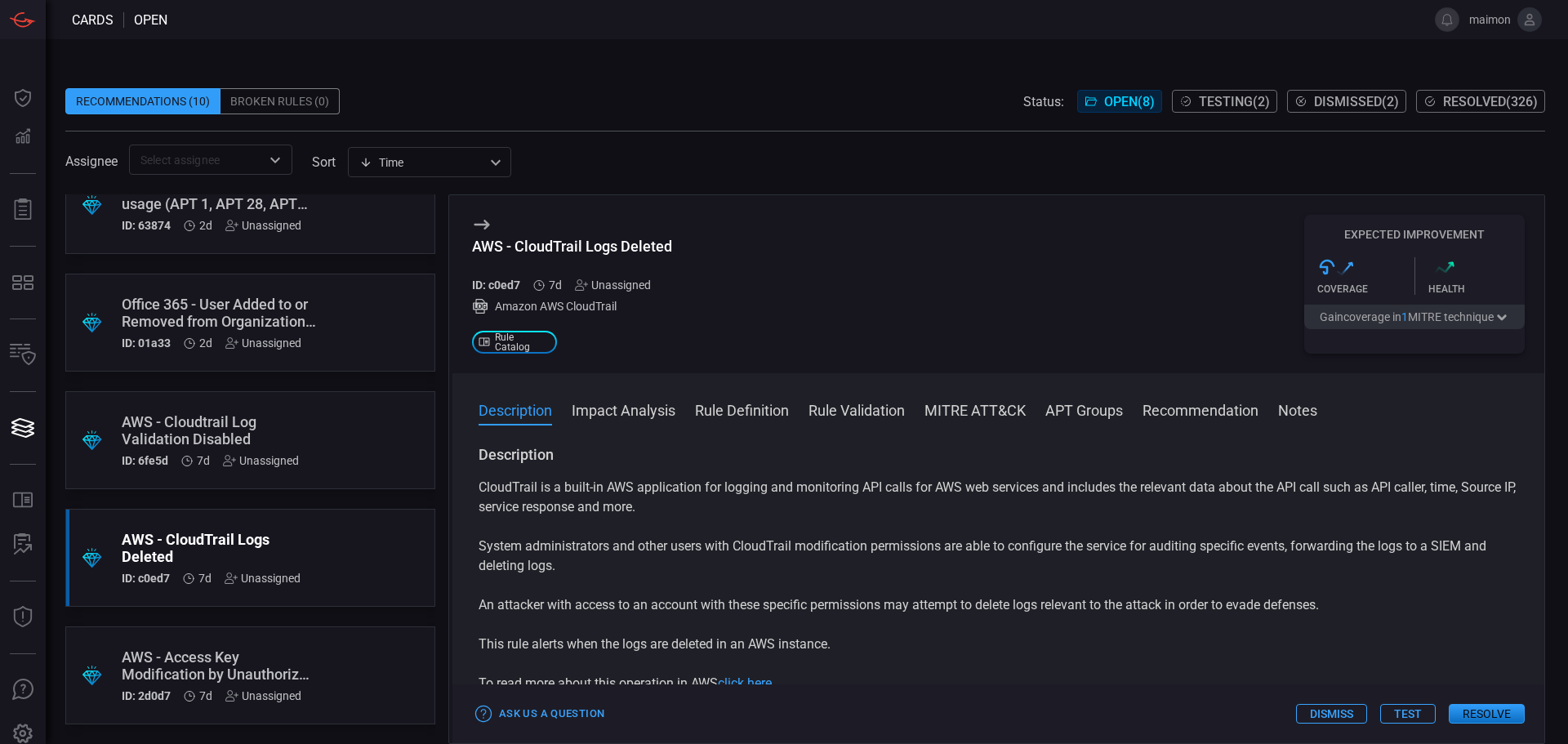
click at [654, 250] on div "AWS - CloudTrail Logs Deleted" at bounding box center [572, 246] width 200 height 17
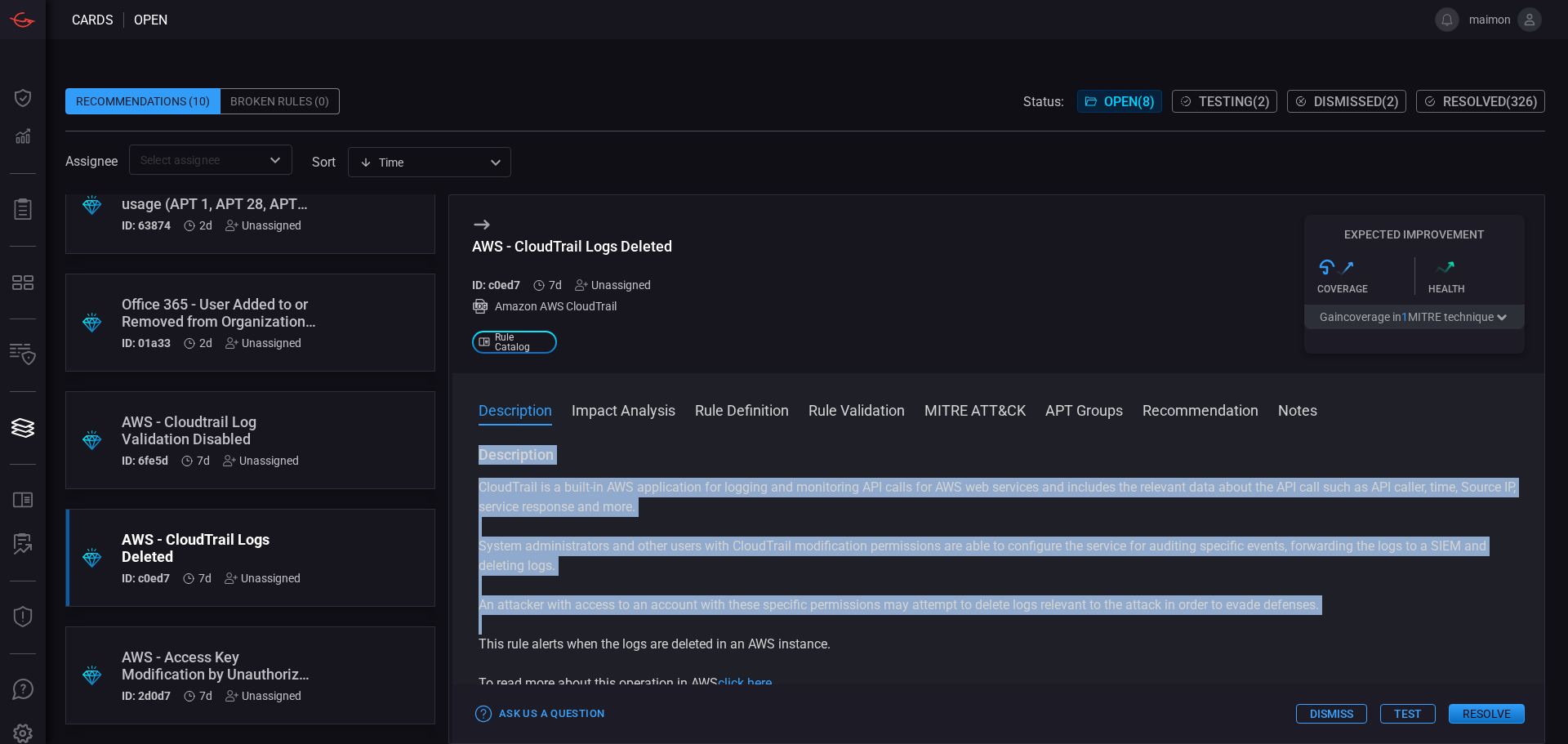
drag, startPoint x: 855, startPoint y: 578, endPoint x: 474, endPoint y: 457, distance: 399.8
click at [474, 457] on div "Description CloudTrail is a built-in AWS application for logging and monitoring…" at bounding box center [998, 591] width 1092 height 292
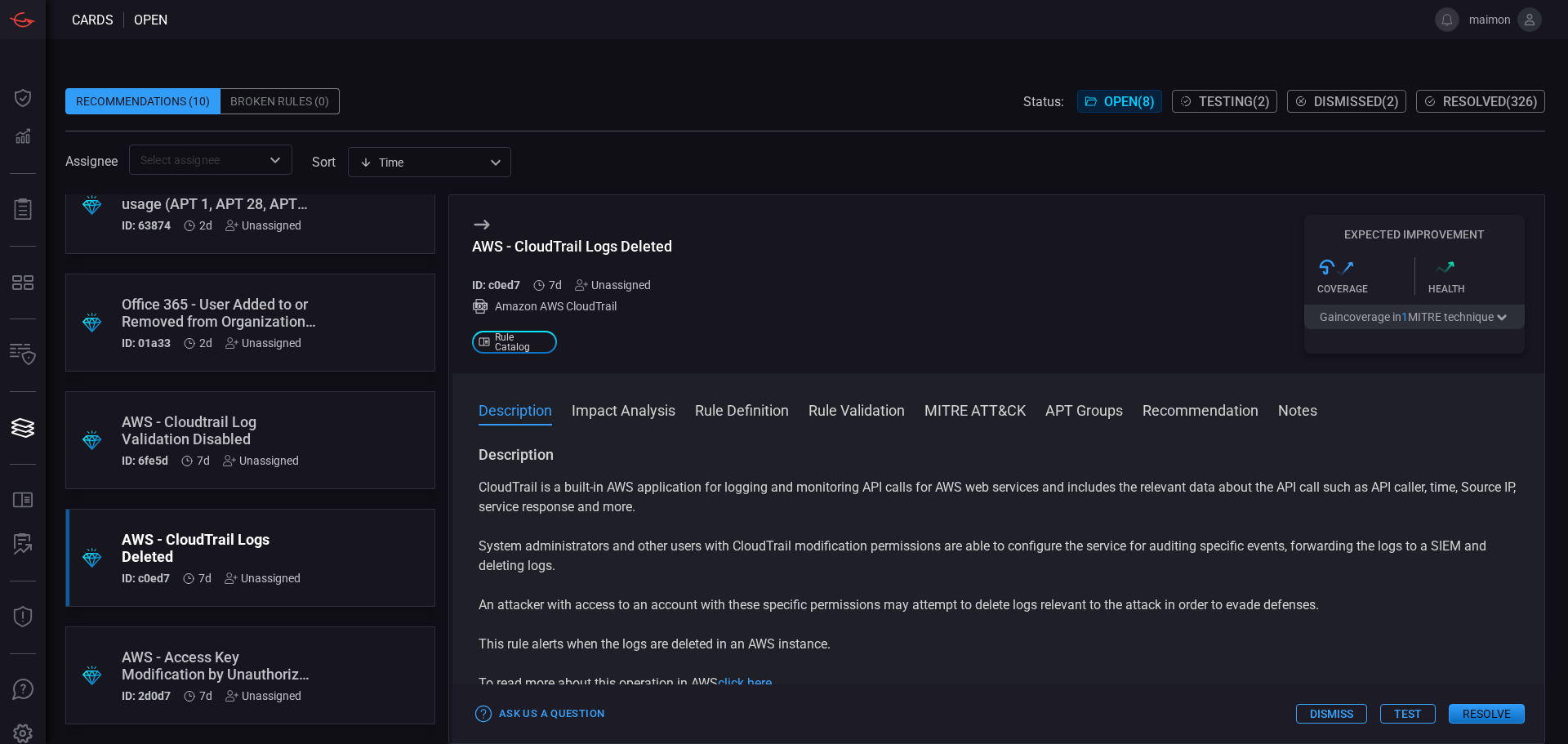
click at [222, 672] on div "AWS - Access Key Modification by Unauthorized User" at bounding box center [219, 665] width 195 height 34
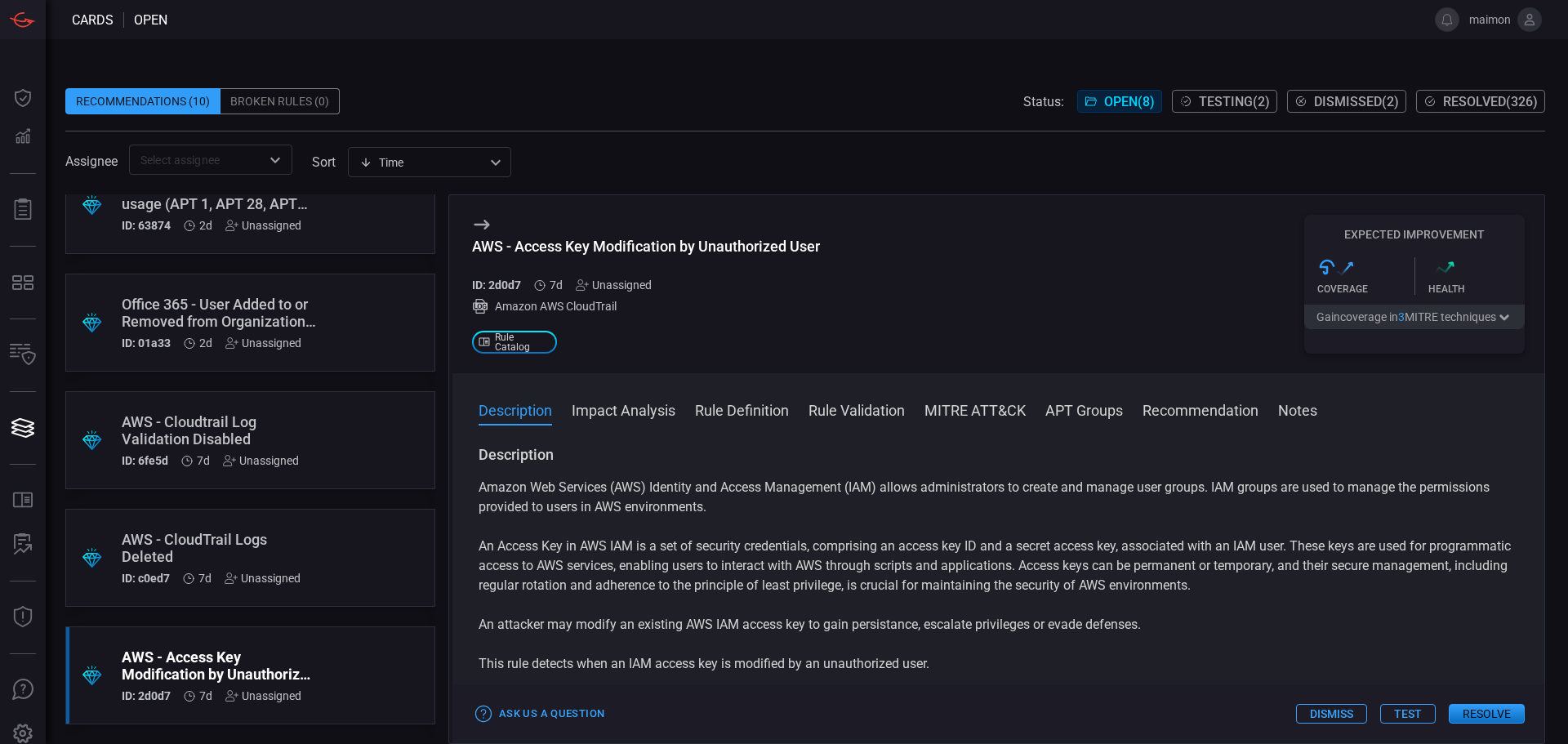
click at [649, 248] on div "AWS - Access Key Modification by Unauthorized User" at bounding box center [646, 246] width 348 height 17
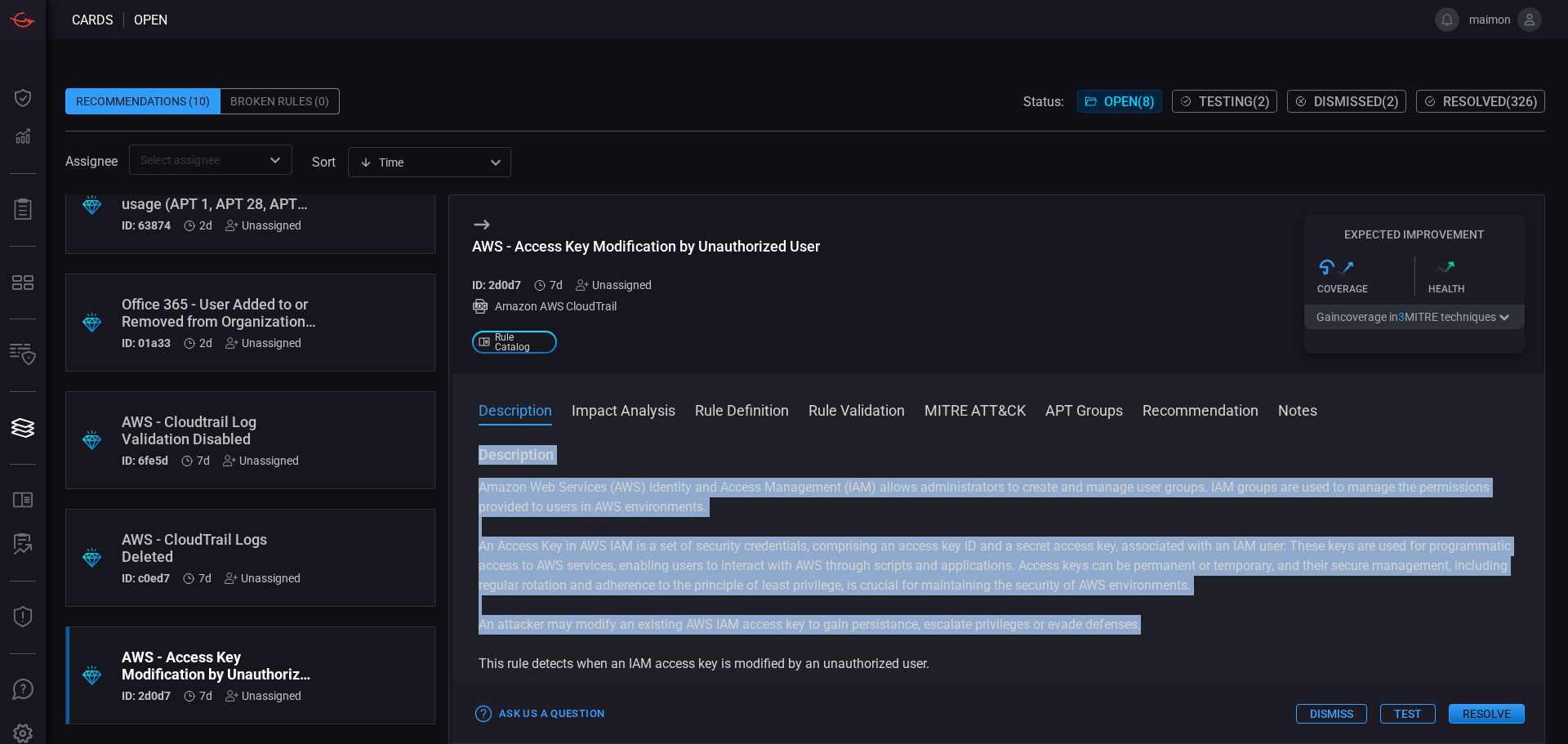
drag, startPoint x: 1165, startPoint y: 622, endPoint x: 1490, endPoint y: 505, distance: 345.4
click at [479, 455] on div "Description Amazon Web Services (AWS) Identity and Access Management (IAM) allo…" at bounding box center [998, 588] width 1040 height 288
click at [1248, 98] on span "Testing ( 2 )" at bounding box center [1235, 102] width 71 height 16
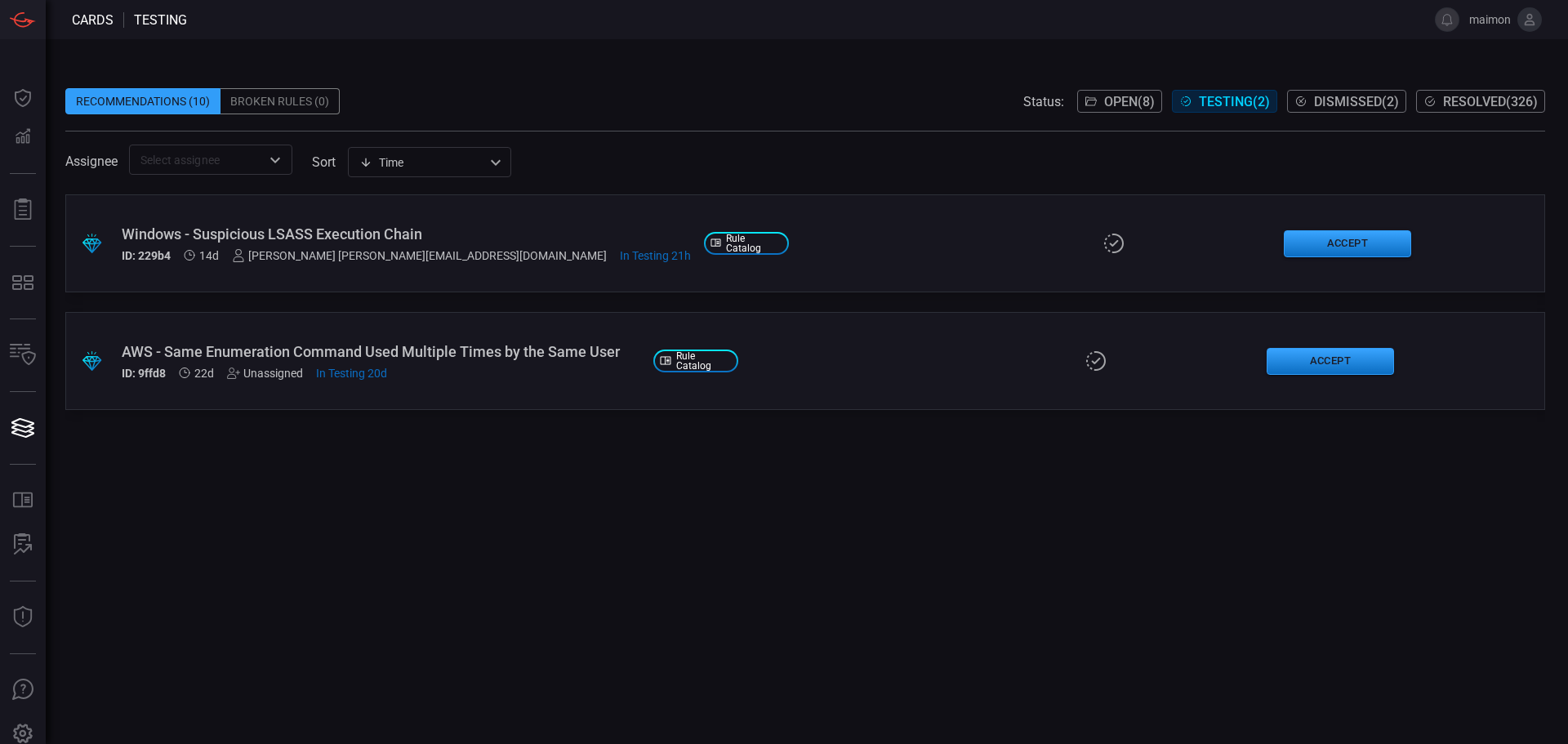
click at [1346, 101] on span "Dismissed ( 2 )" at bounding box center [1357, 102] width 85 height 16
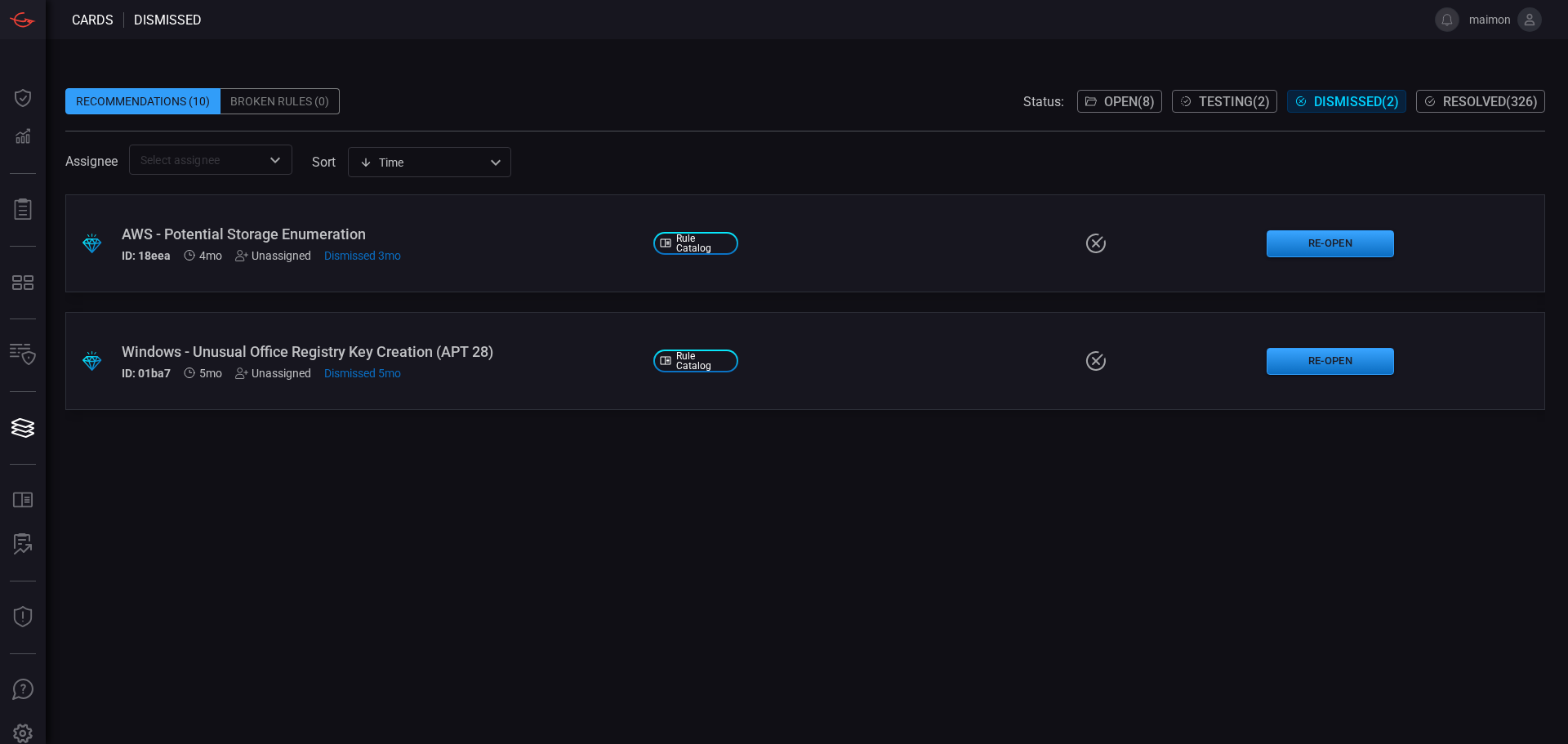
click at [1111, 98] on span "Open ( 8 )" at bounding box center [1130, 102] width 50 height 16
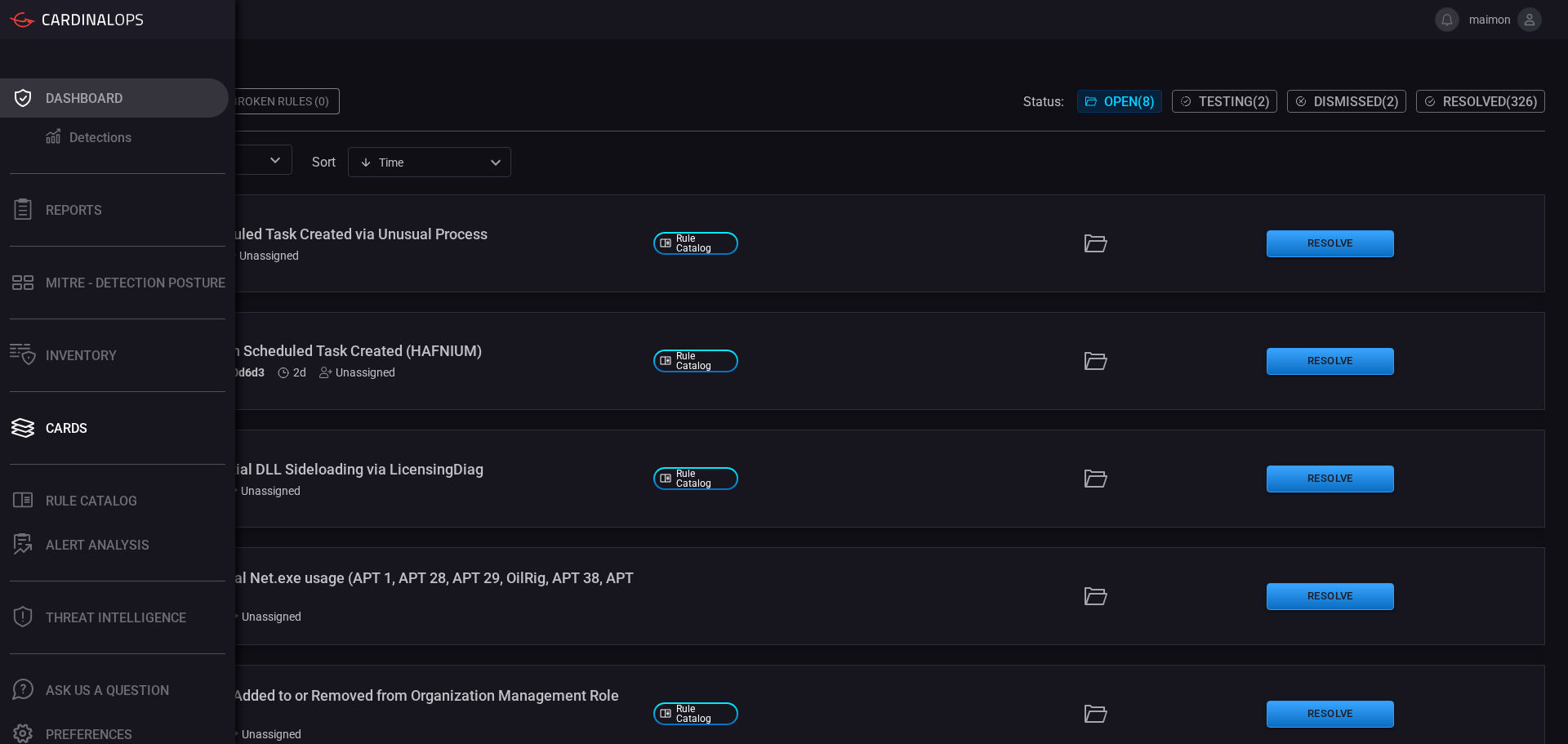
click at [32, 92] on icon at bounding box center [23, 98] width 26 height 23
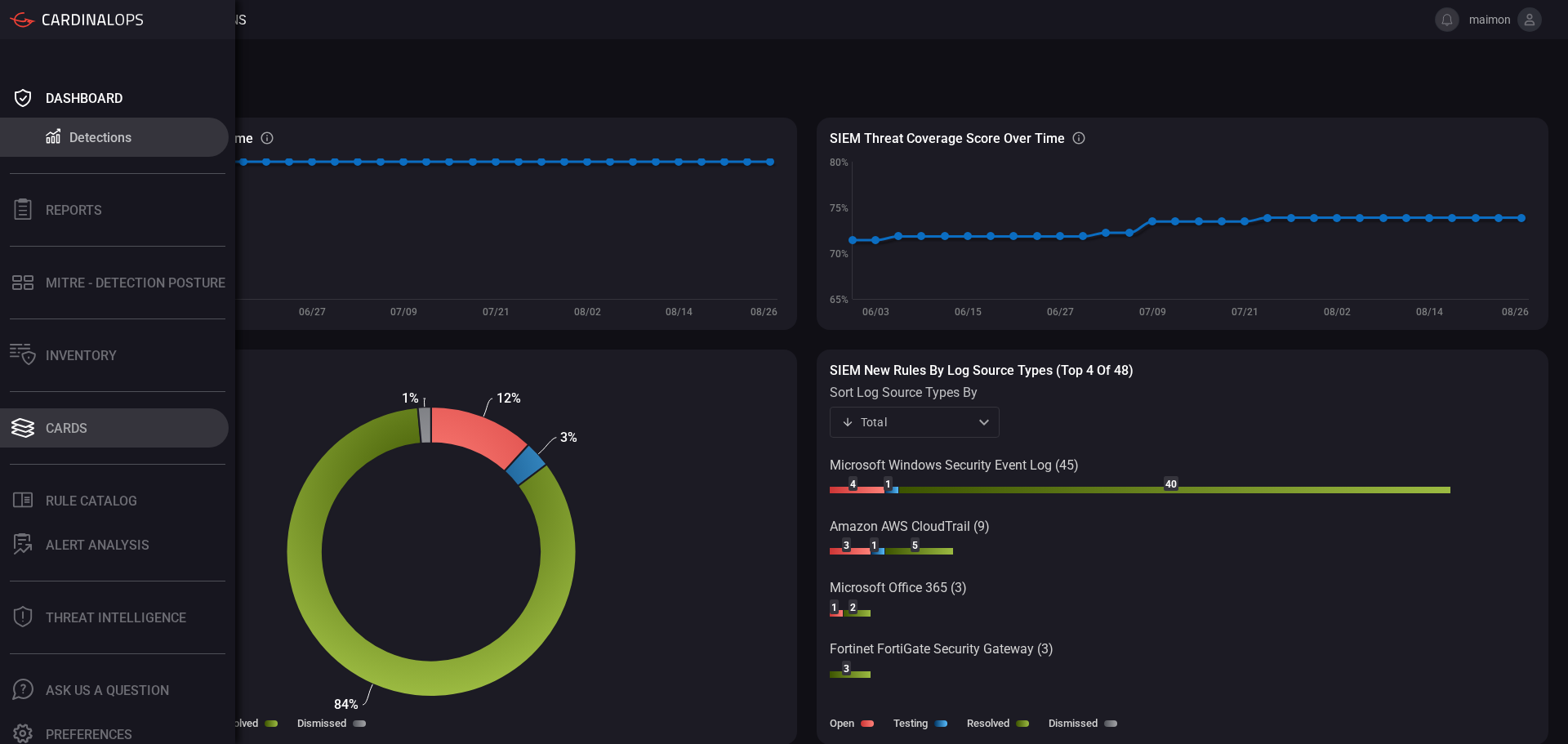
click at [88, 421] on div "Cards" at bounding box center [67, 428] width 42 height 16
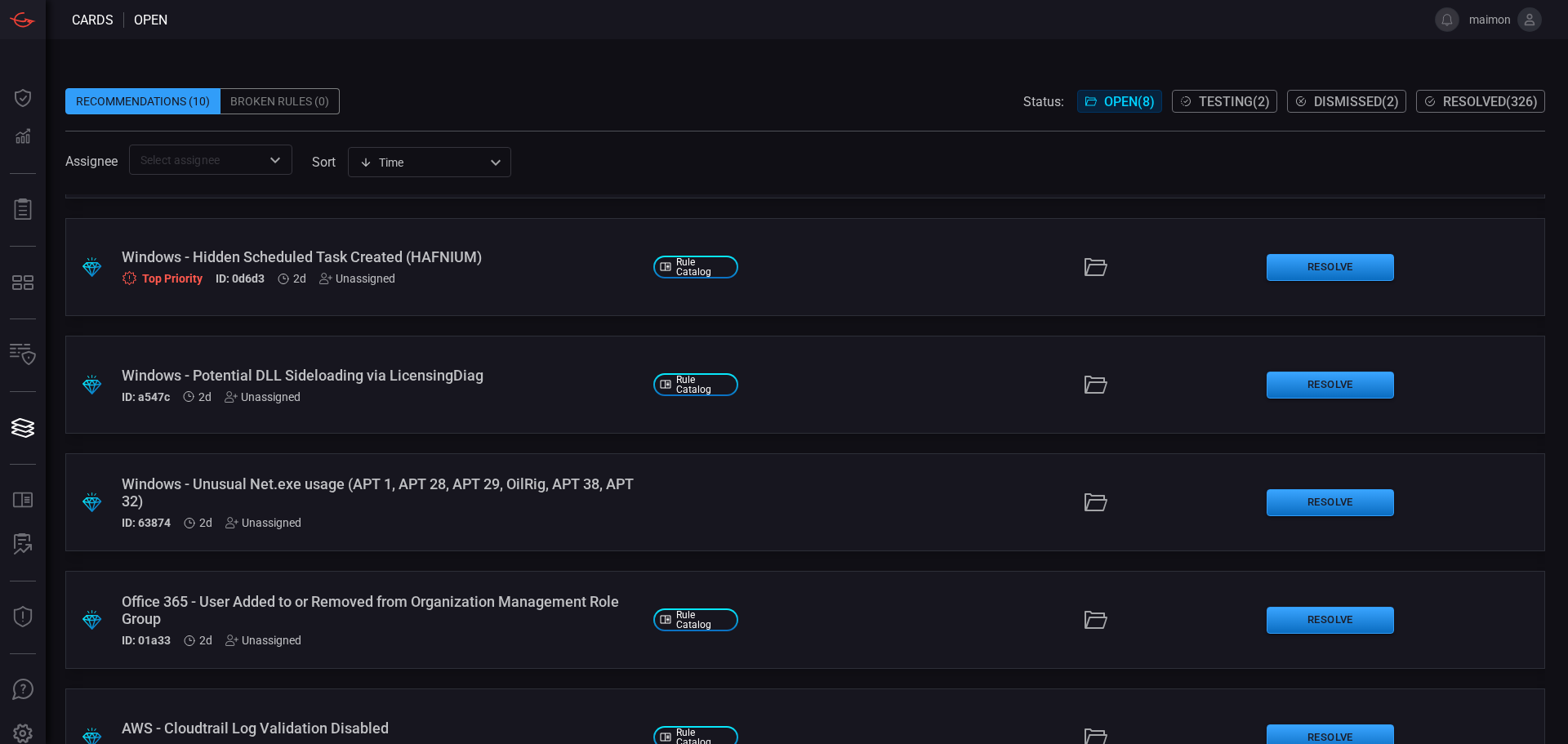
scroll to position [64, 0]
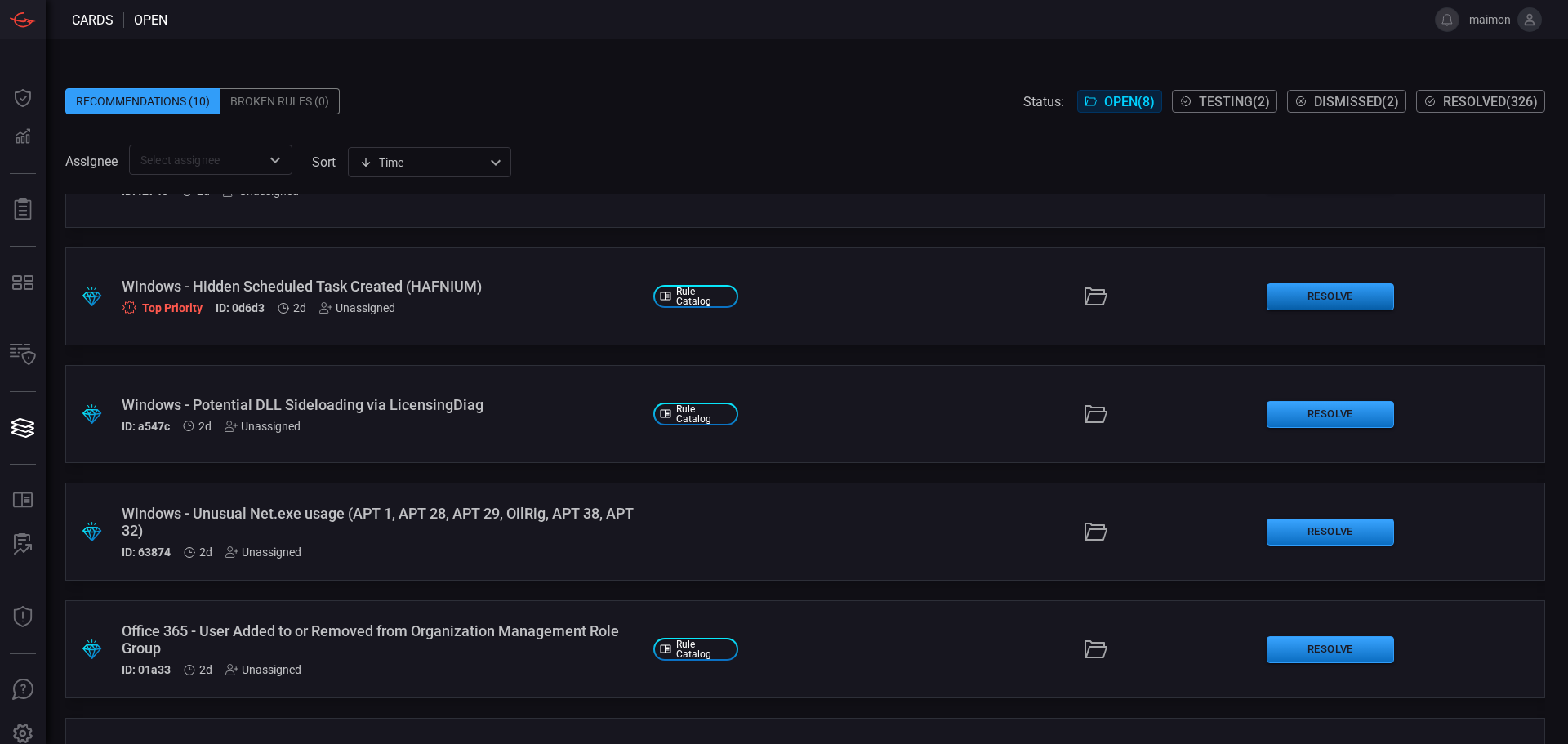
click at [1291, 300] on button "Resolve" at bounding box center [1331, 296] width 128 height 27
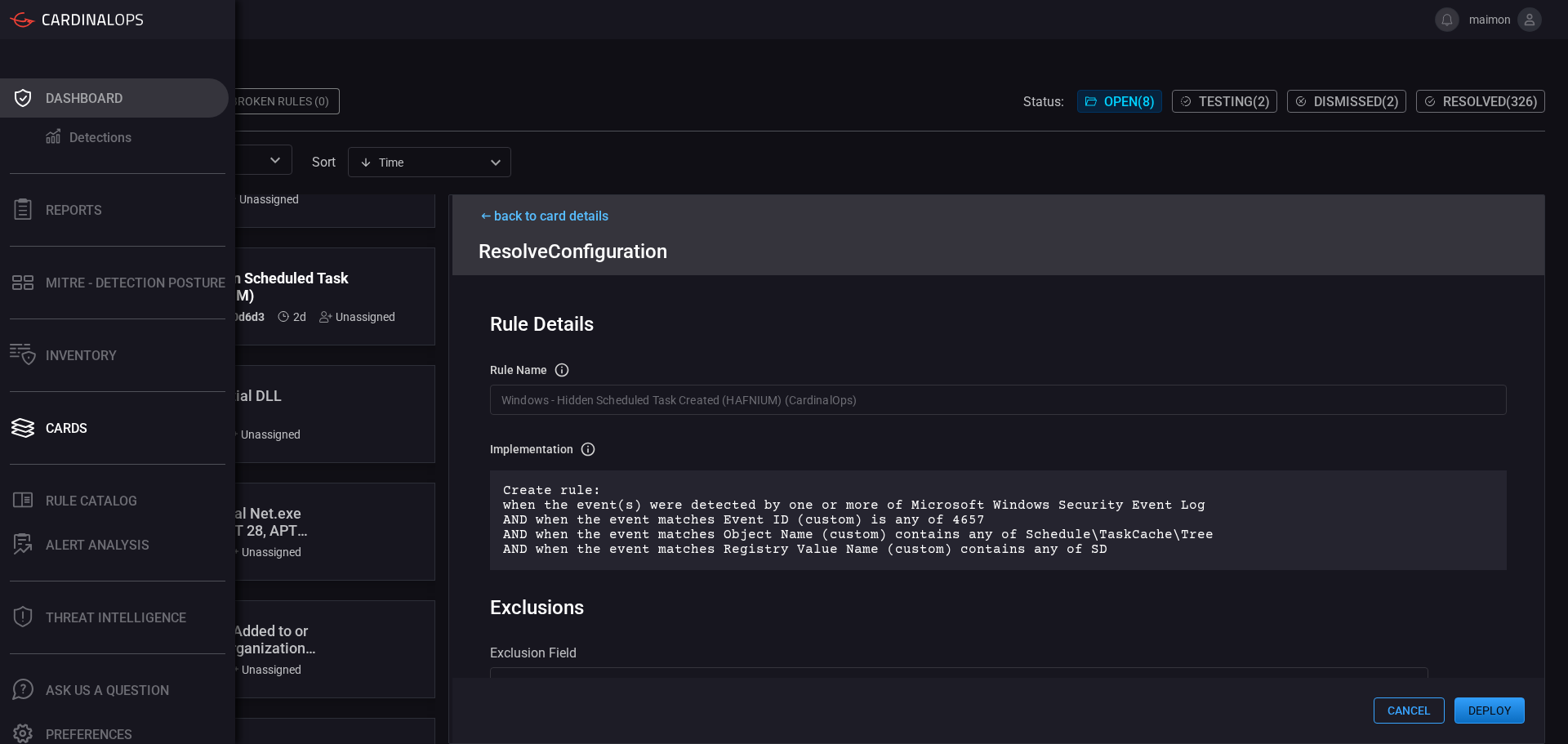
click at [42, 103] on button "Dashboard" at bounding box center [114, 97] width 229 height 39
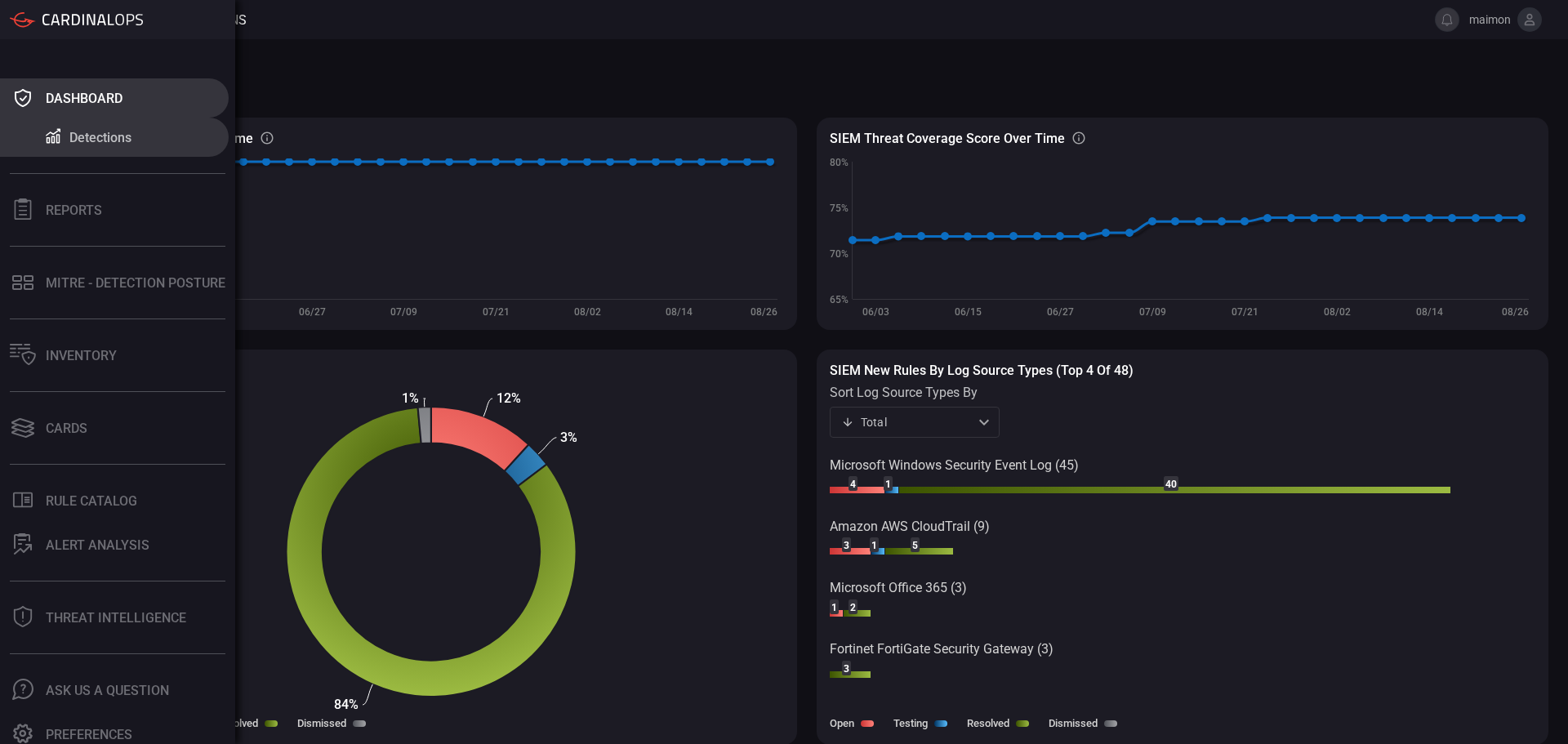
click at [30, 99] on icon at bounding box center [23, 97] width 17 height 18
